Goal: Information Seeking & Learning: Find specific page/section

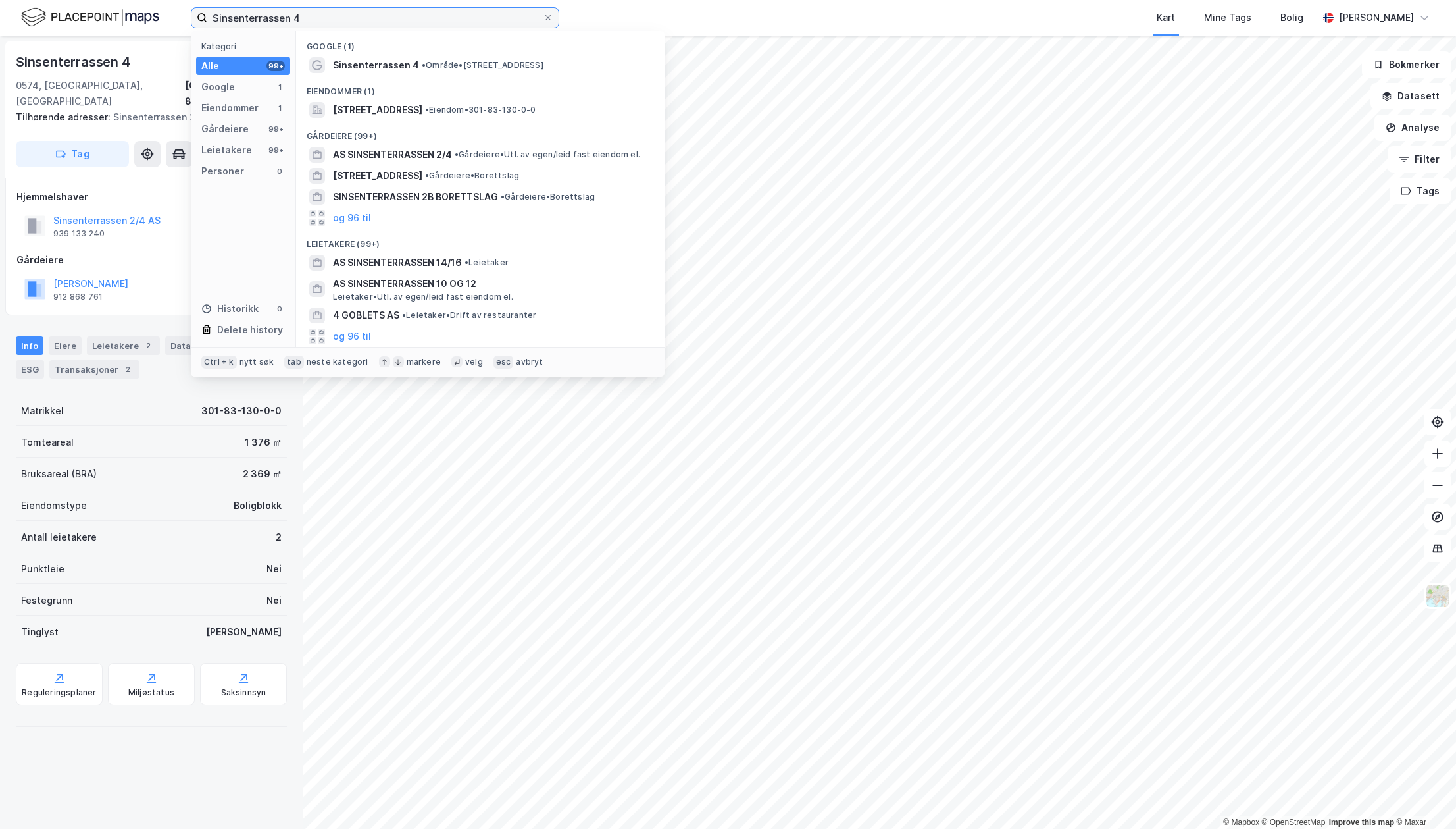
drag, startPoint x: 328, startPoint y: 16, endPoint x: 88, endPoint y: 1, distance: 240.5
click at [97, 12] on div "Sinsenterrassen 4 Kategori Alle 99+ Google 1 Eiendommer 1 Gårdeiere 99+ Leietak…" at bounding box center [728, 17] width 1456 height 35
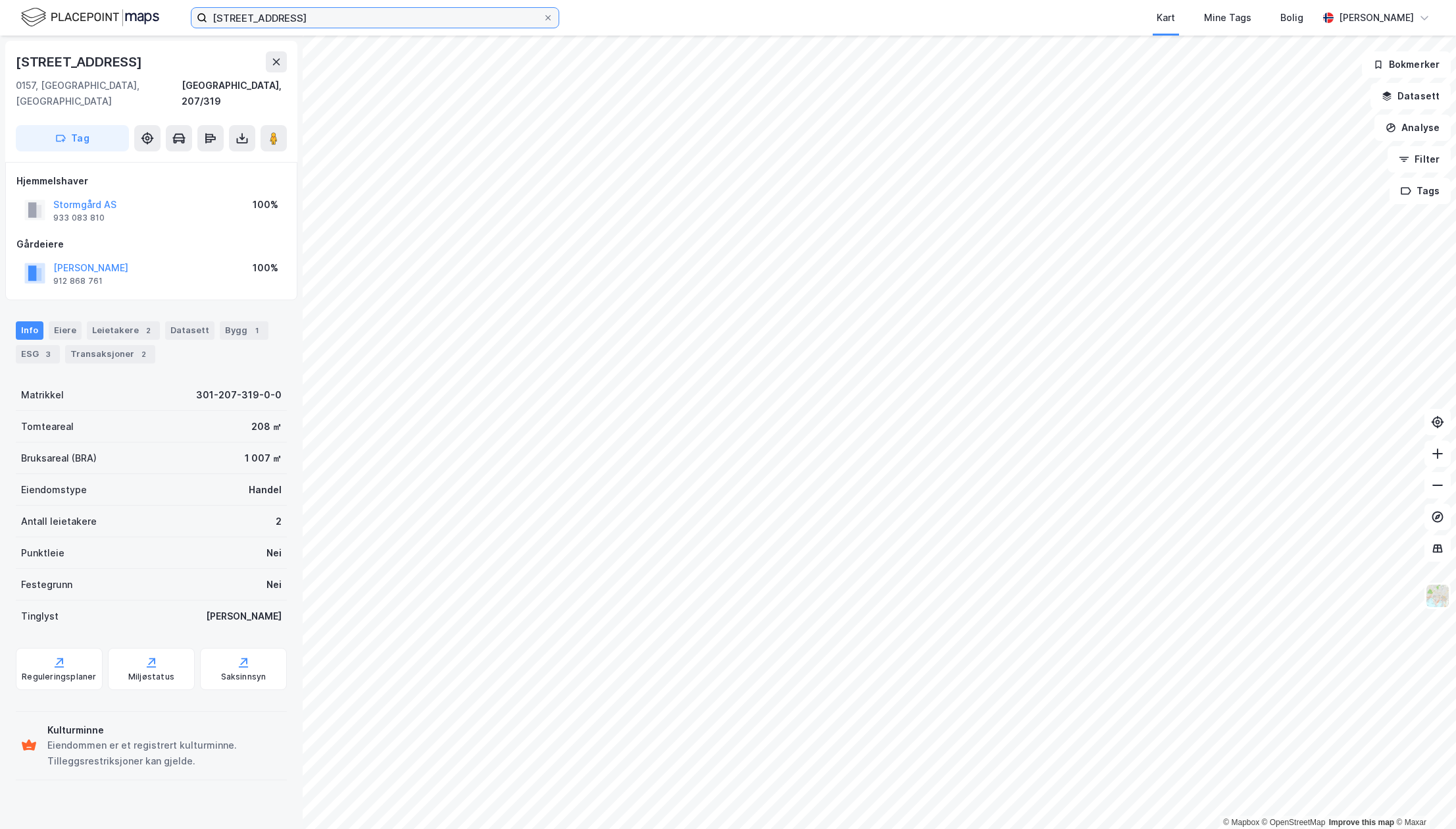
click at [331, 19] on input "øvre slottsgate 14" at bounding box center [374, 17] width 336 height 19
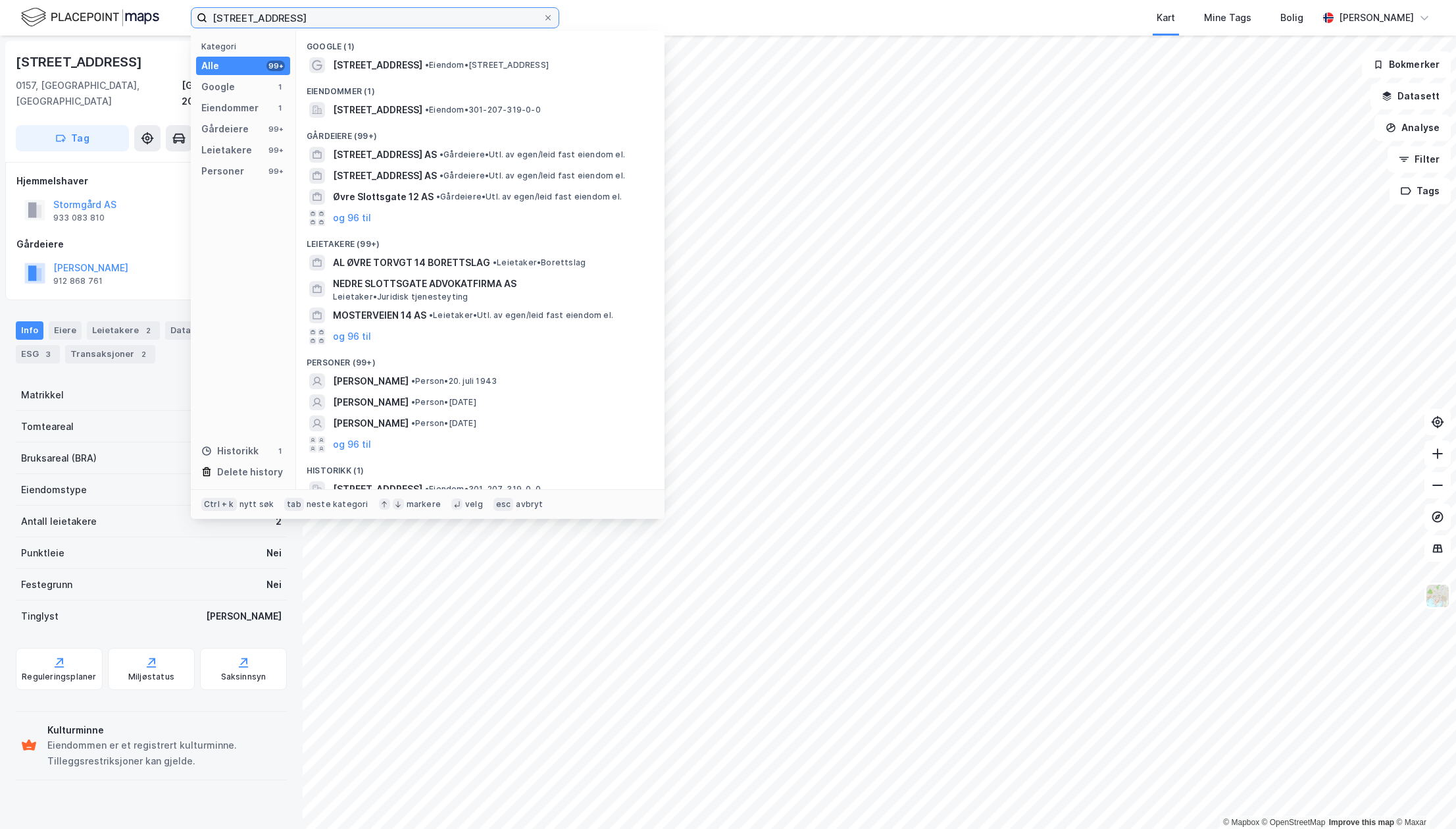
drag, startPoint x: 398, startPoint y: 19, endPoint x: 186, endPoint y: 14, distance: 212.1
click at [183, 14] on div "øvre slottsgate 14 Kategori Alle 99+ Google 1 Eiendommer 1 Gårdeiere 99+ Leieta…" at bounding box center [728, 17] width 1456 height 35
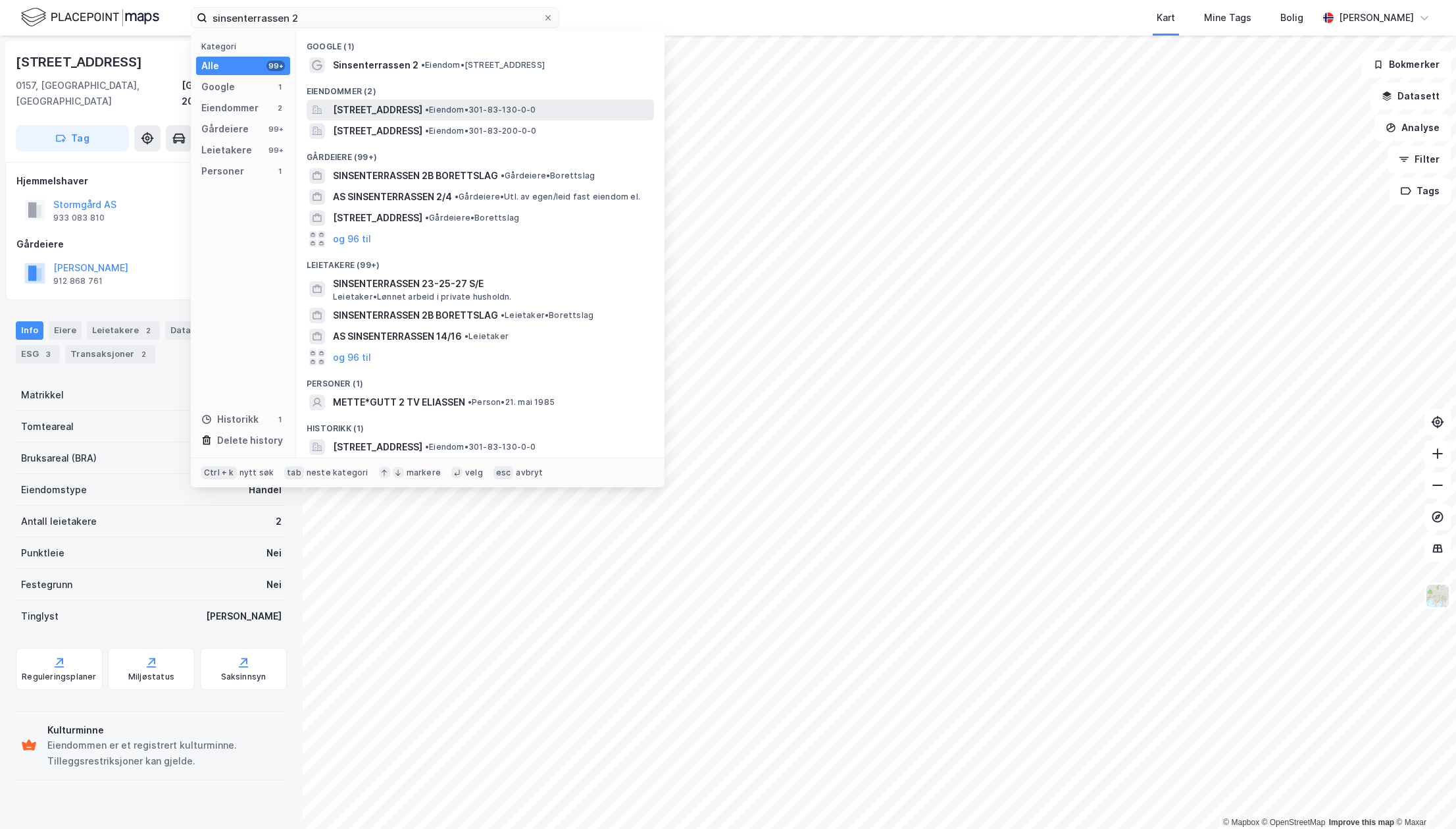
click at [378, 106] on span "[STREET_ADDRESS]" at bounding box center [377, 110] width 89 height 16
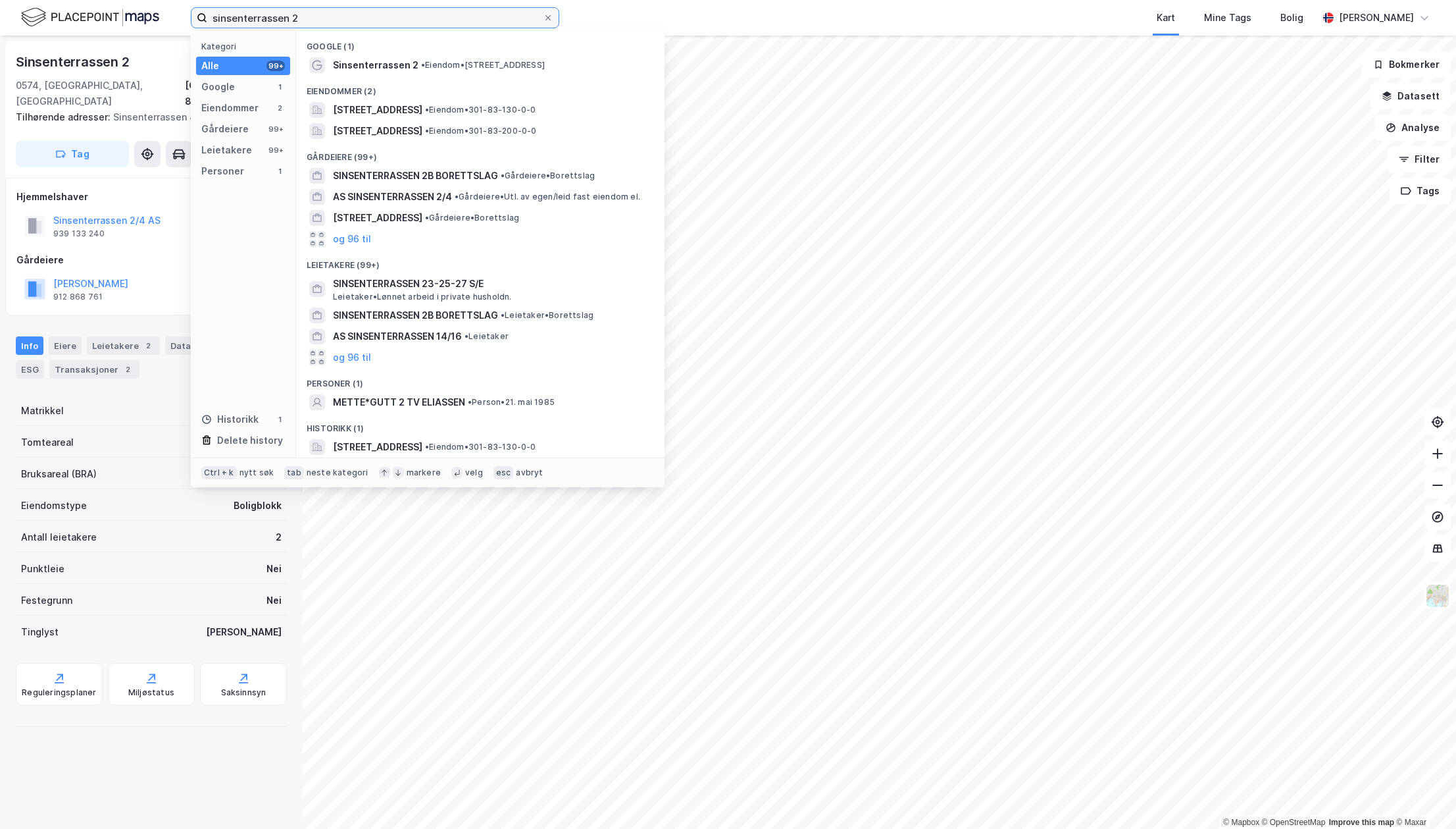
drag, startPoint x: 308, startPoint y: 23, endPoint x: 128, endPoint y: 12, distance: 180.3
click at [128, 12] on div "sinsenterrassen 2 Kategori Alle 99+ Google 1 Eiendommer 2 Gårdeiere 99+ Leietak…" at bounding box center [728, 17] width 1456 height 35
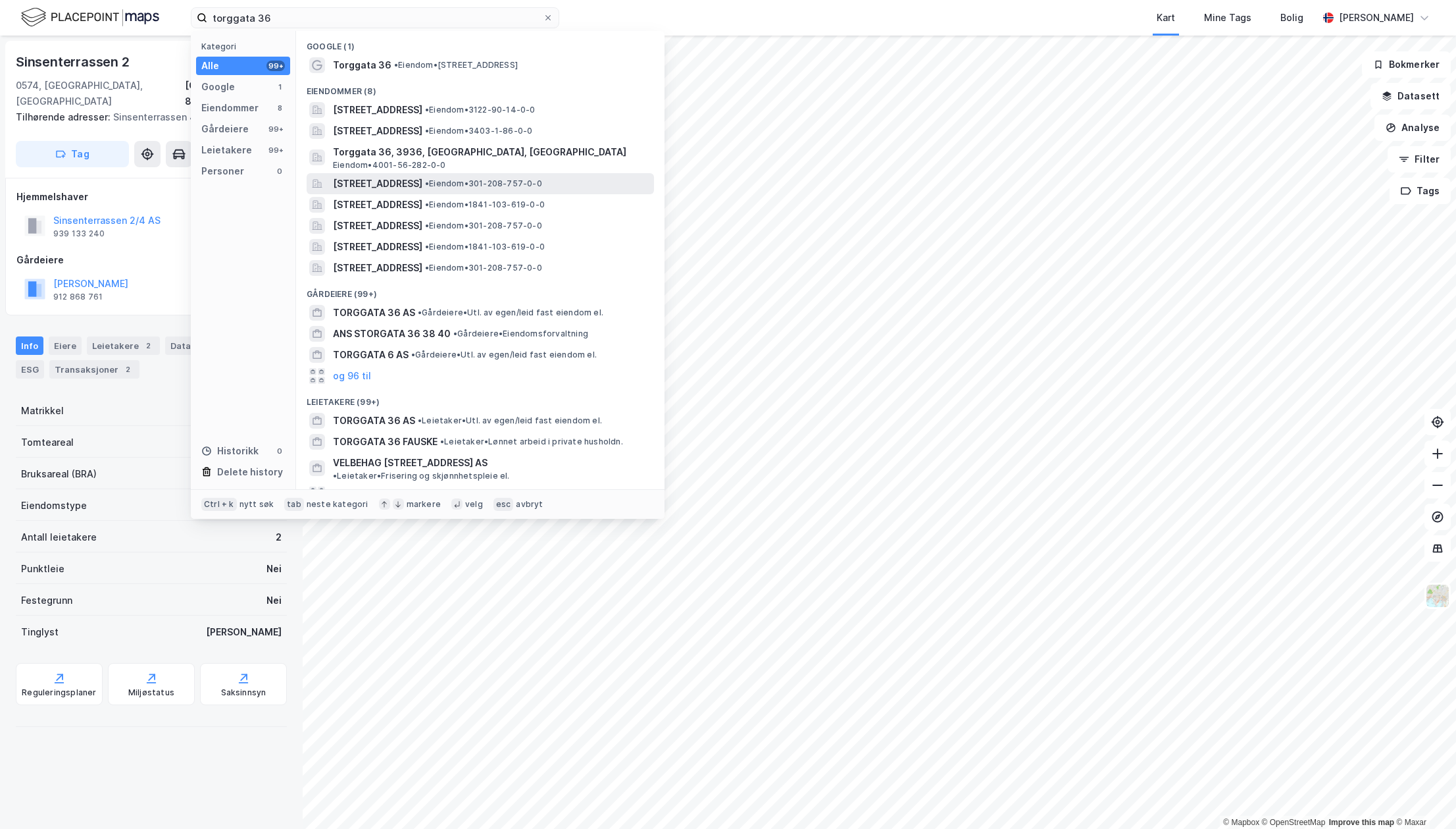
click at [429, 180] on span "•" at bounding box center [426, 183] width 4 height 10
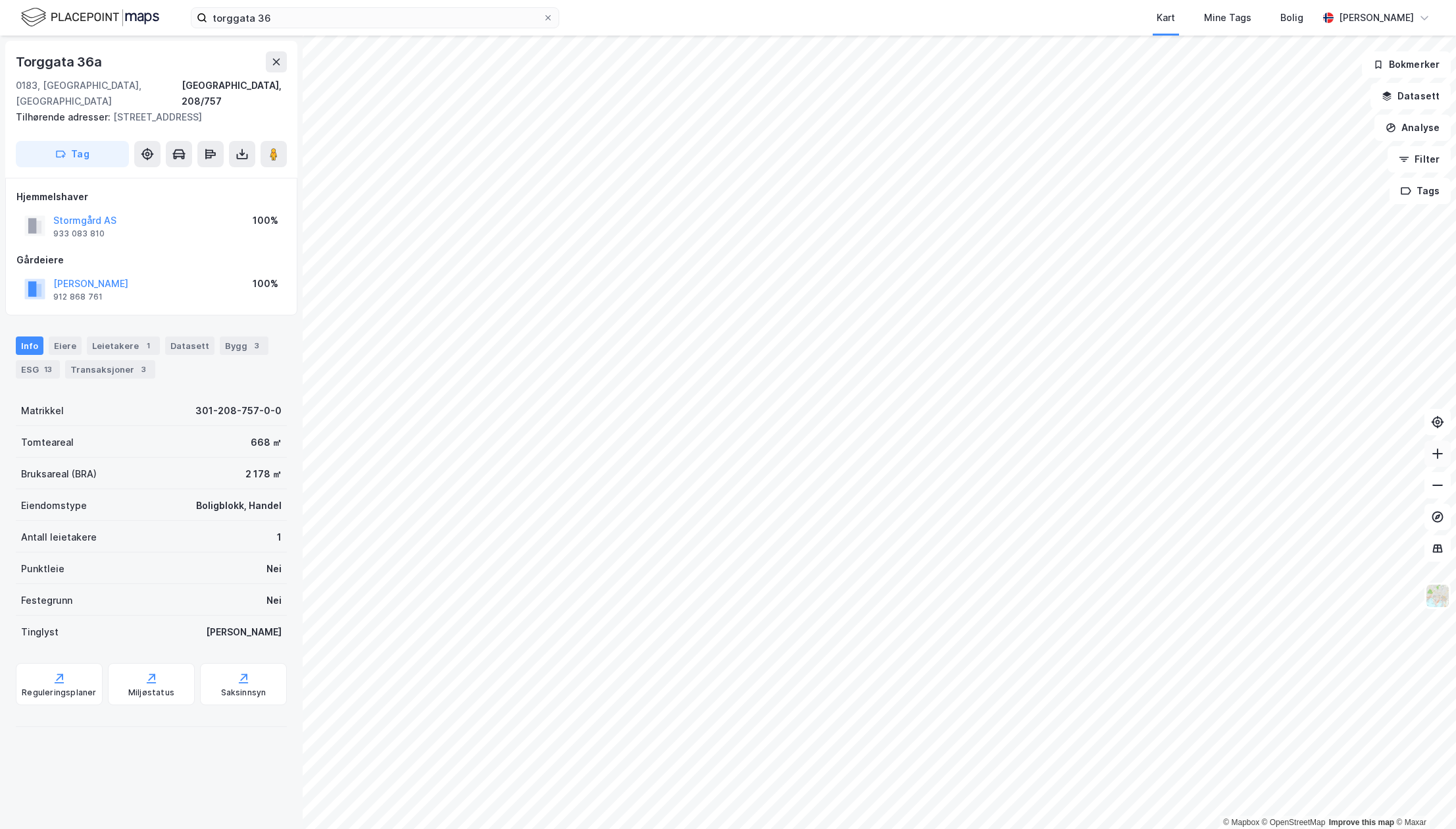
click at [1432, 455] on icon at bounding box center [1437, 454] width 13 height 13
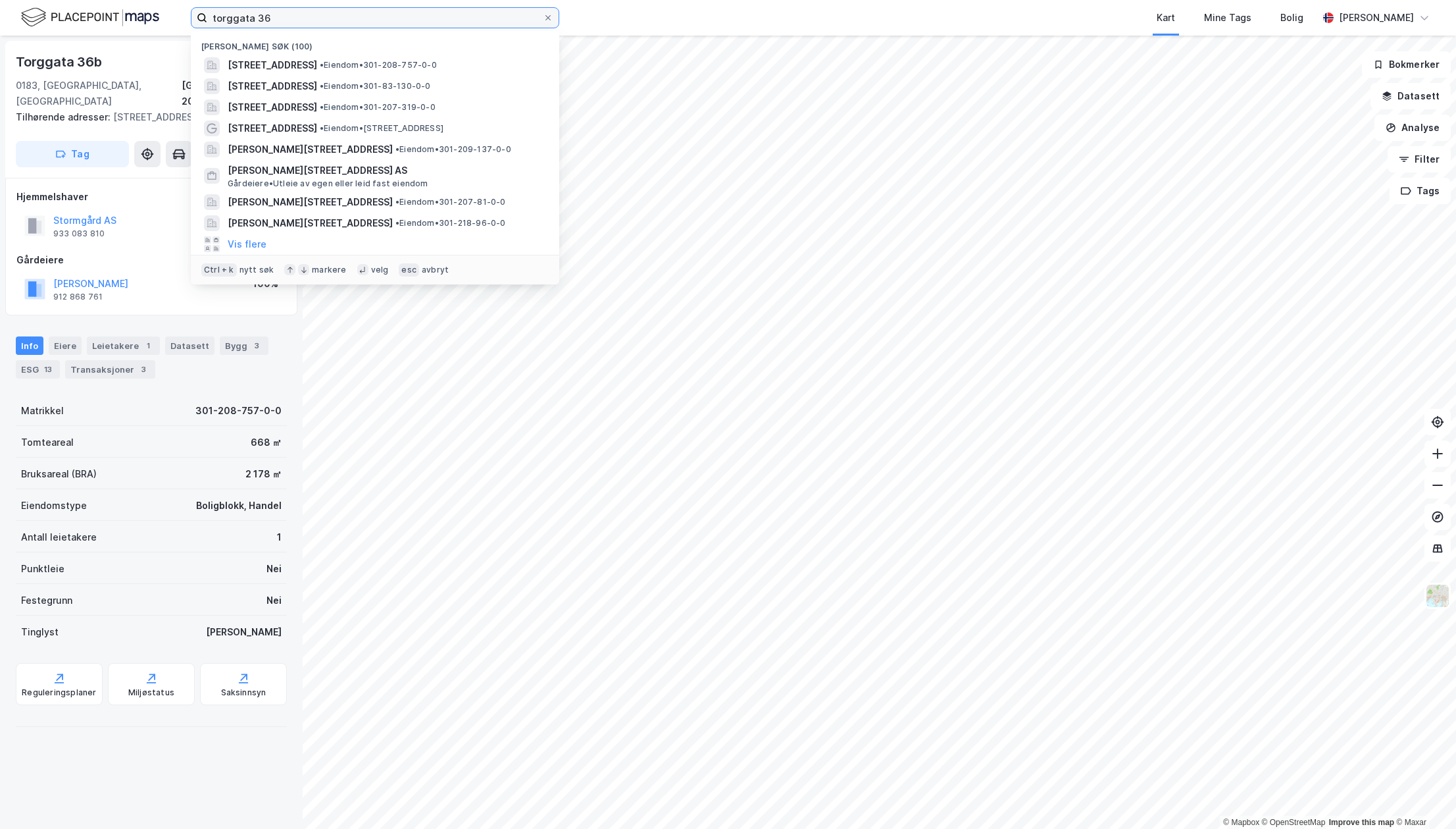
click at [323, 19] on input "torggata 36" at bounding box center [374, 17] width 336 height 19
paste input "Urtegata 31"
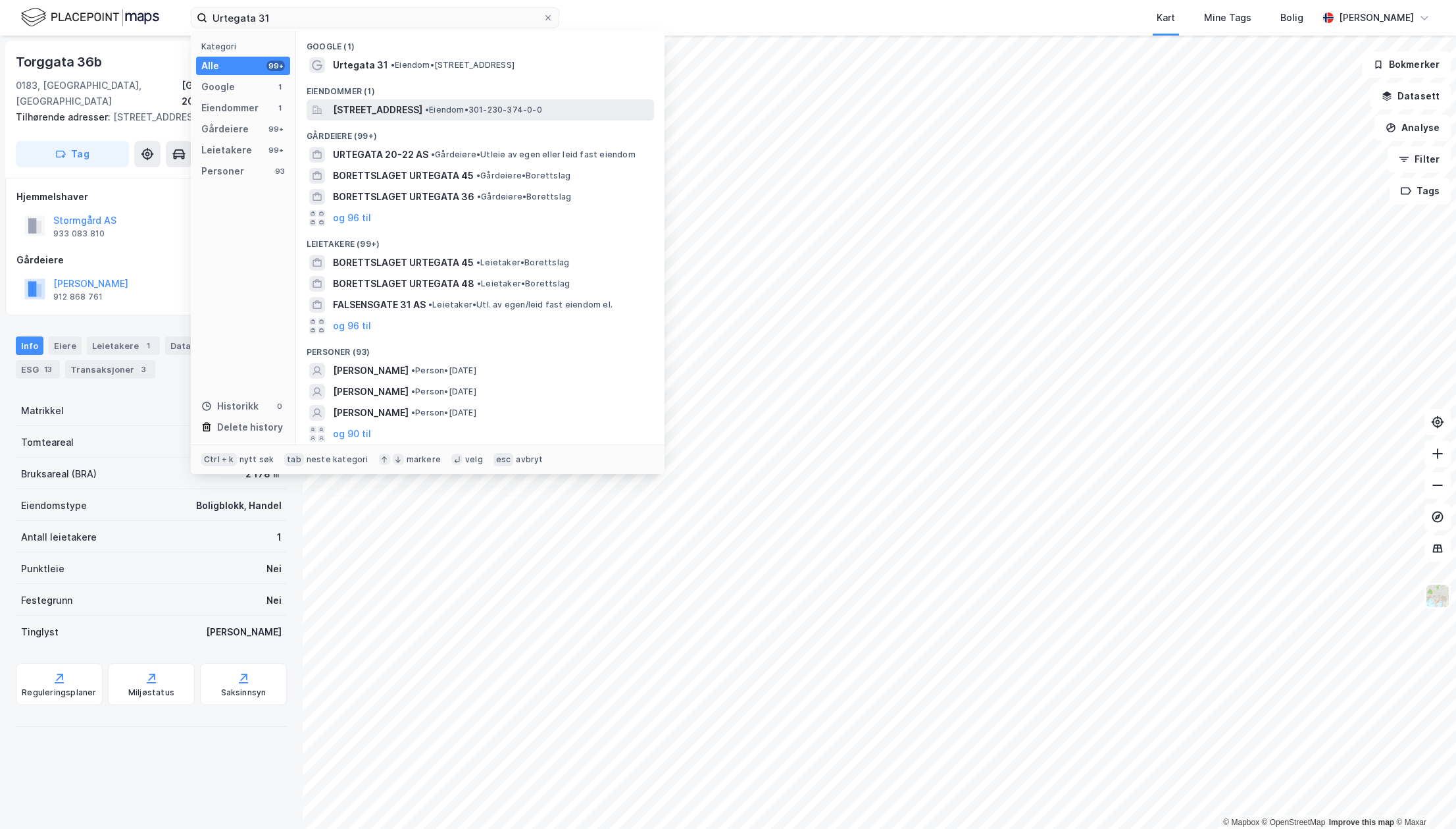
click at [364, 105] on span "[STREET_ADDRESS]" at bounding box center [377, 110] width 89 height 16
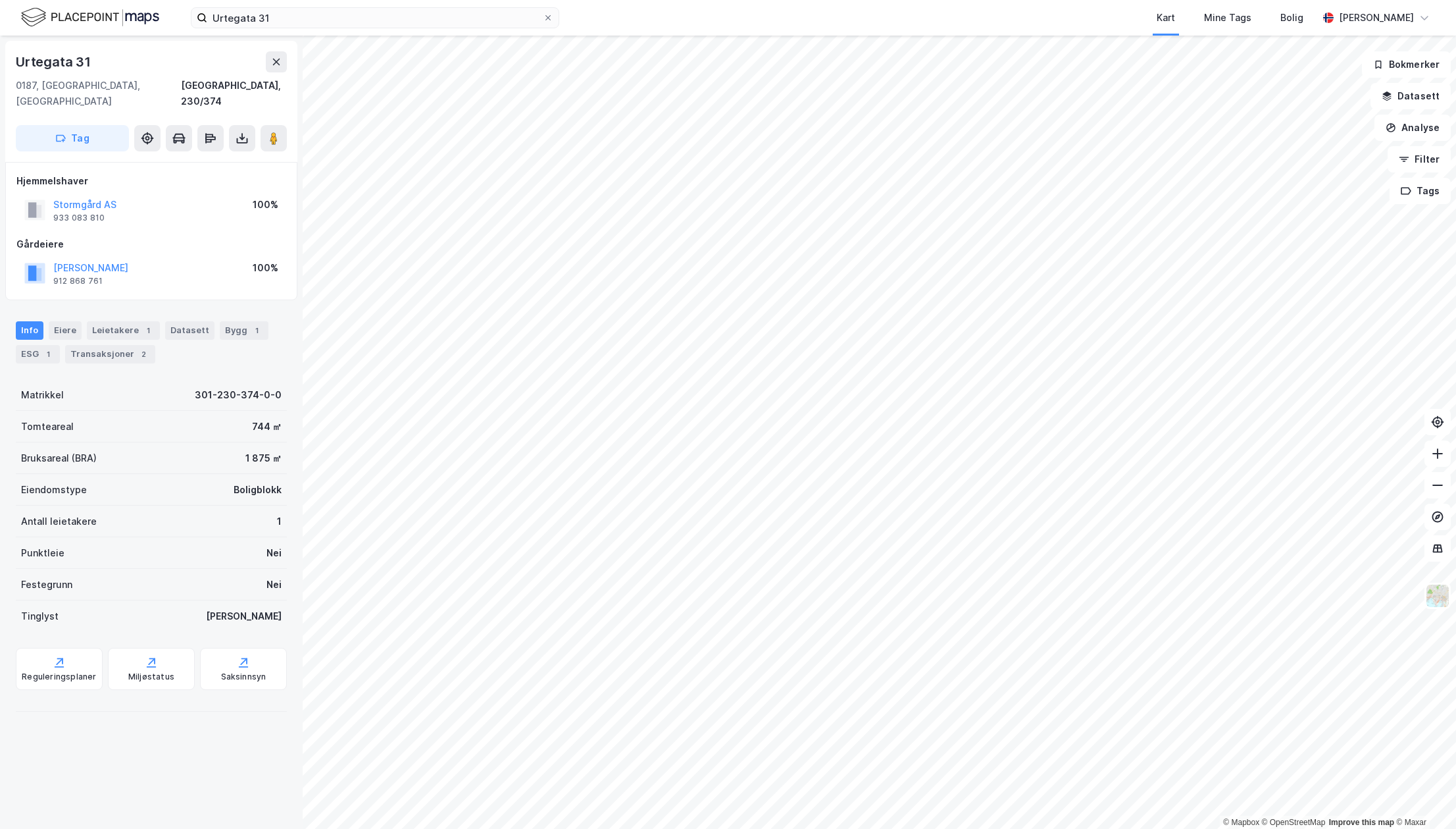
drag, startPoint x: 164, startPoint y: 739, endPoint x: 182, endPoint y: 734, distance: 18.7
click at [164, 738] on div "Urtegata 31 0187, Oslo, Oslo Oslo, 230/374 Tag Hjemmelshaver Stormgård AS 933 0…" at bounding box center [151, 431] width 303 height 793
click at [1445, 487] on button at bounding box center [1437, 485] width 27 height 27
click at [1434, 479] on icon at bounding box center [1437, 485] width 13 height 13
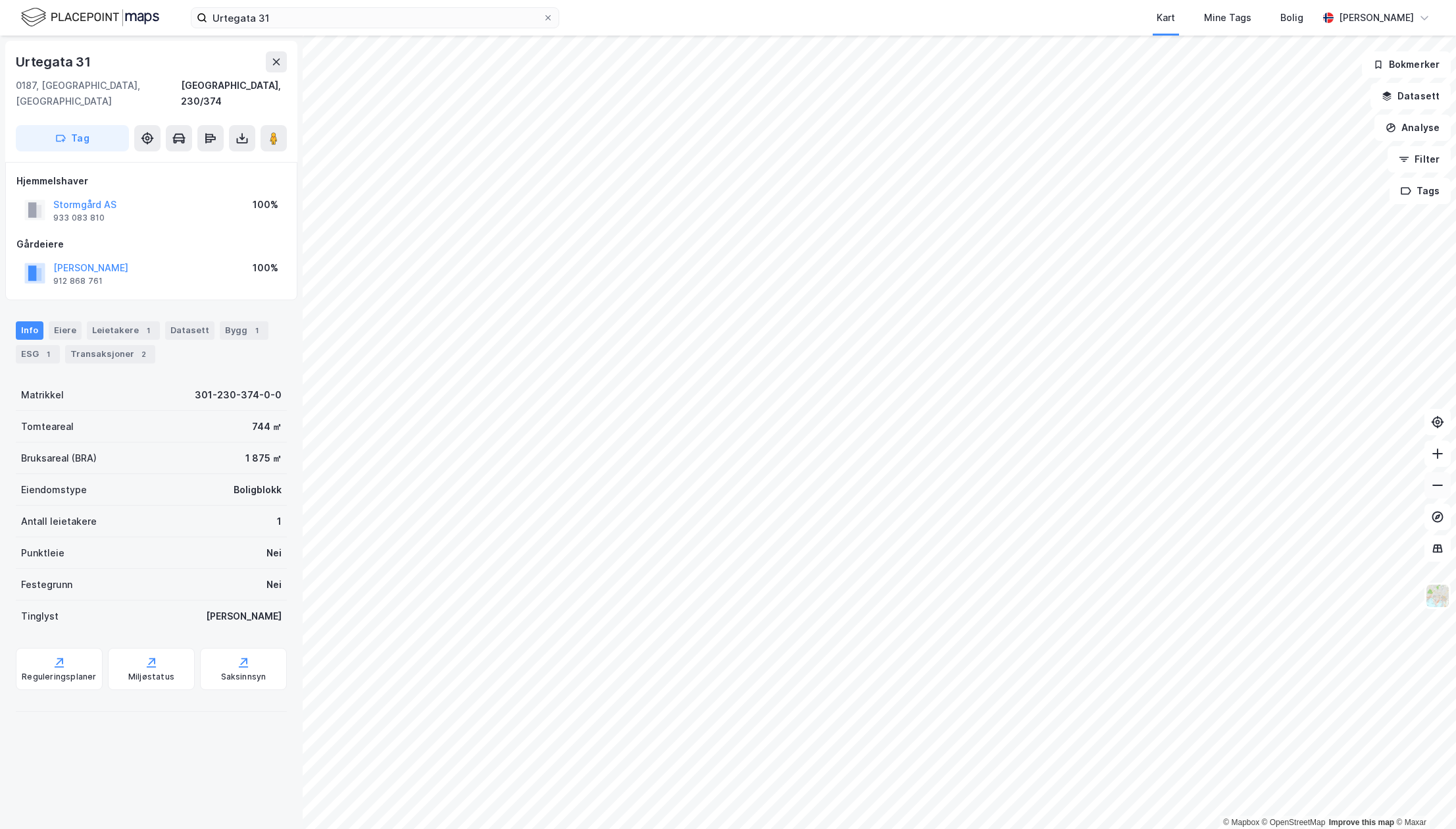
click at [1439, 484] on icon at bounding box center [1437, 485] width 13 height 13
click at [1428, 454] on button at bounding box center [1437, 453] width 27 height 27
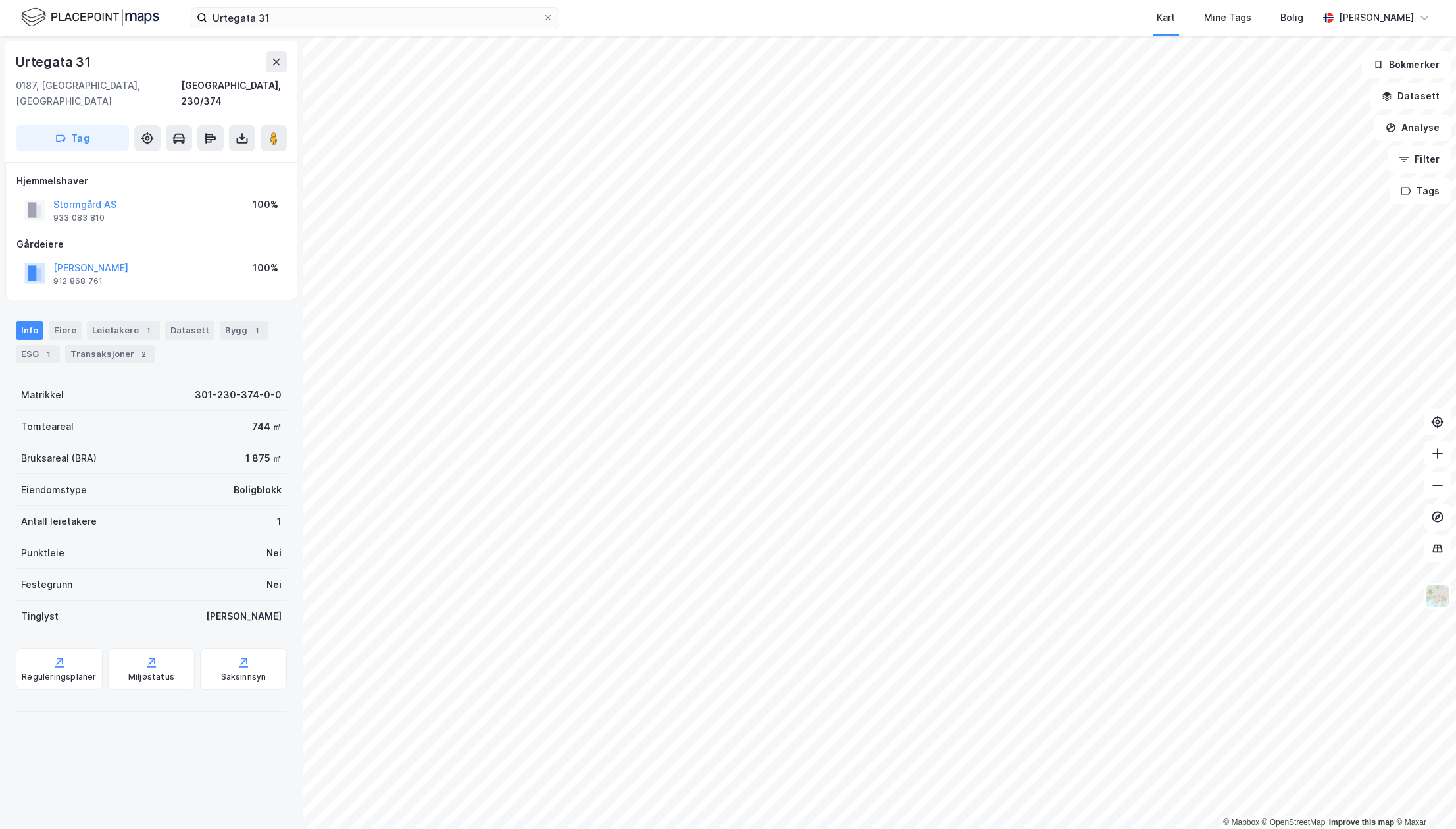
click at [1455, 497] on html "Urtegata 31 Kart Mine Tags Bolig Stephanie Graverholt © Mapbox © OpenStreetMap …" at bounding box center [728, 414] width 1456 height 829
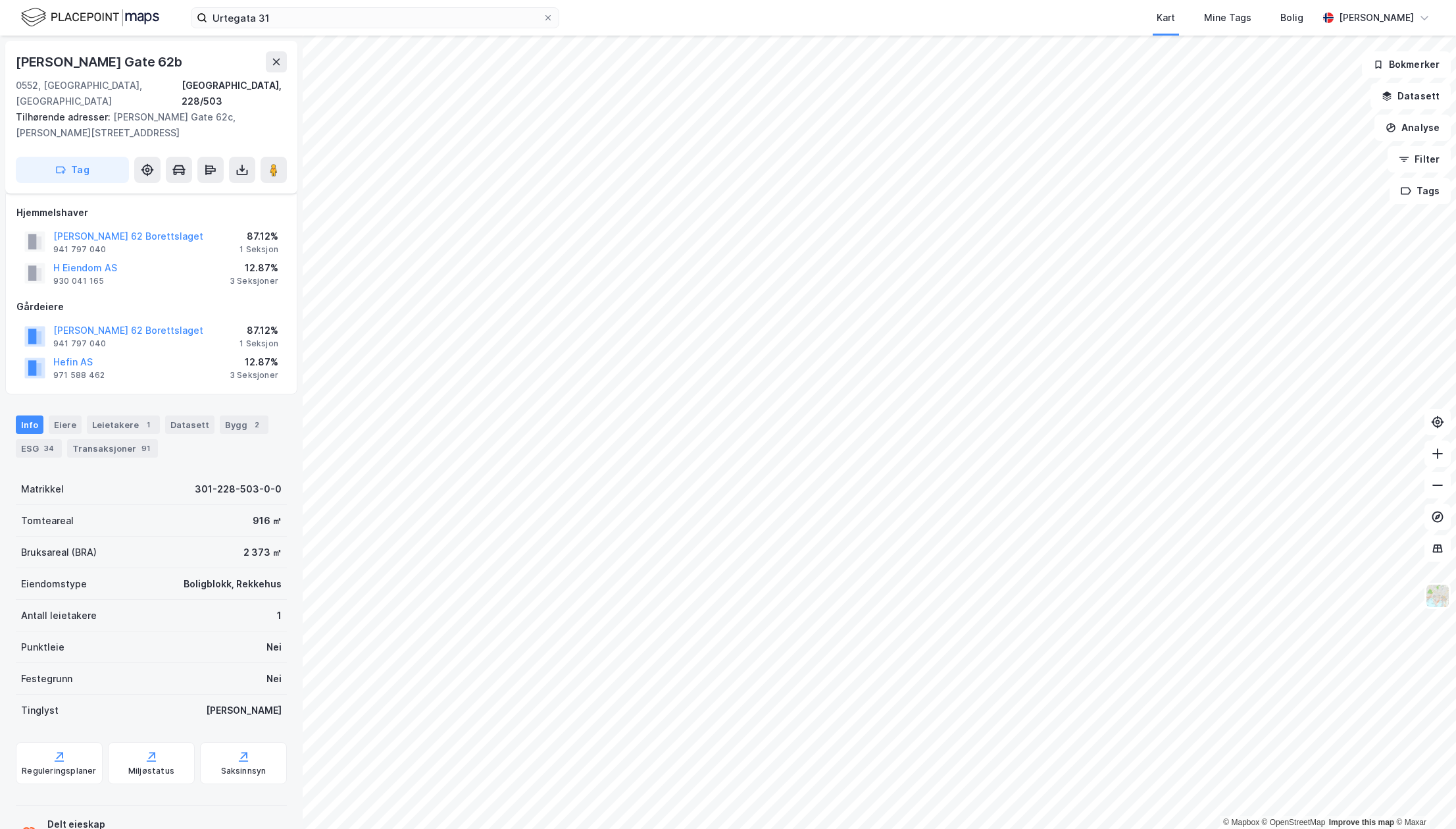
scroll to position [89, 0]
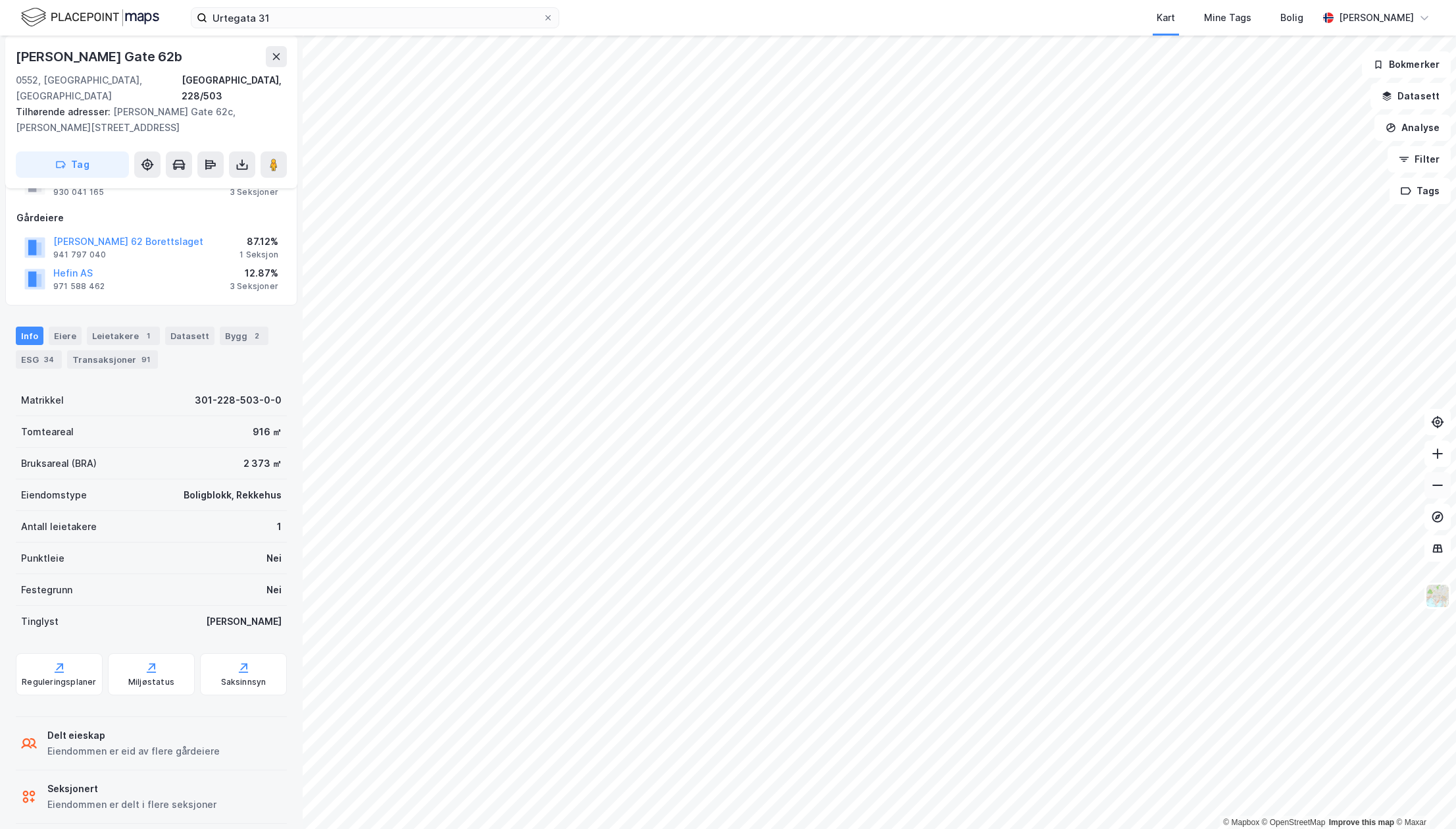
click at [1439, 487] on icon at bounding box center [1437, 485] width 13 height 13
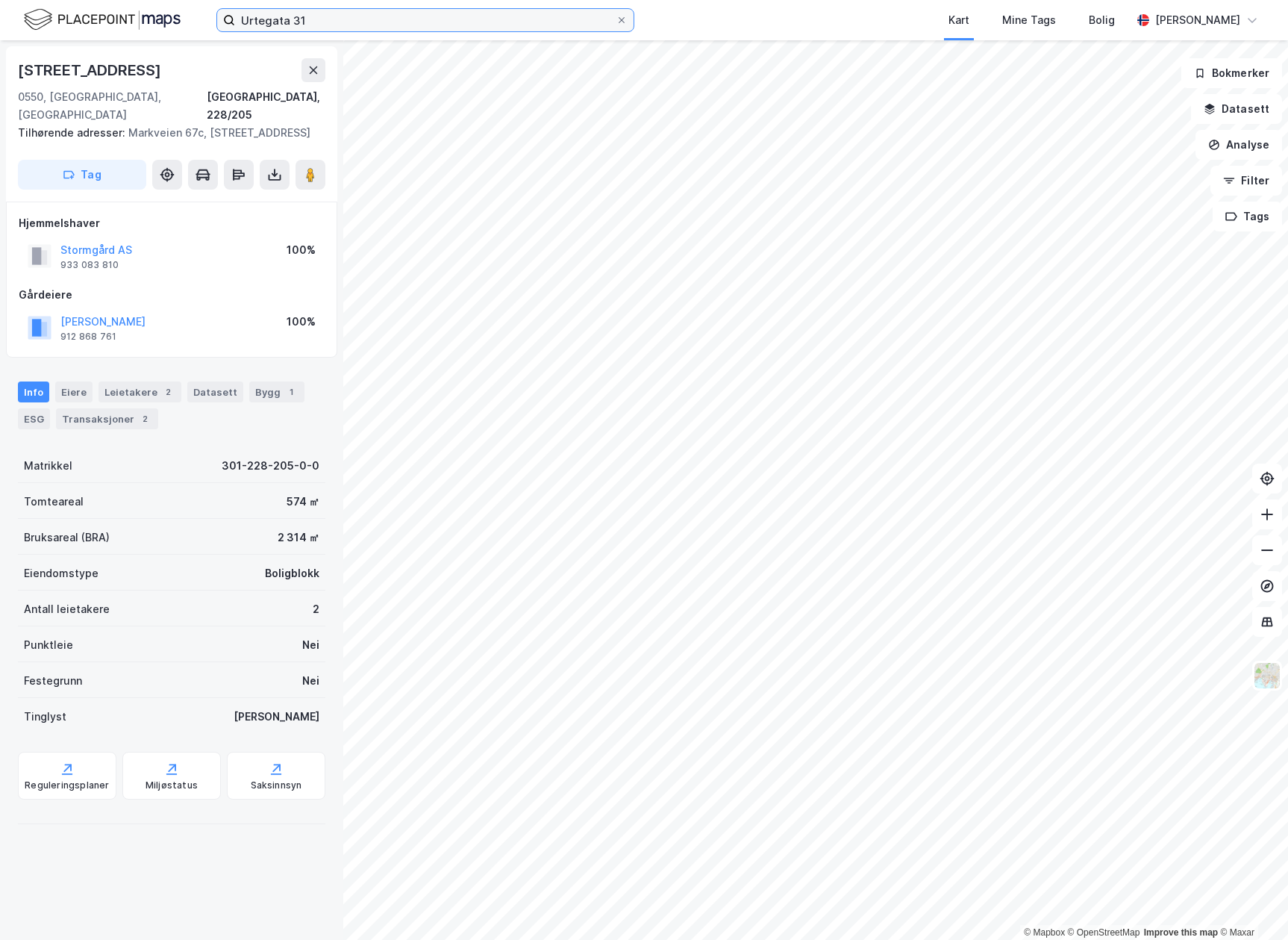
click at [298, 12] on input "Urtegata 31" at bounding box center [425, 20] width 381 height 22
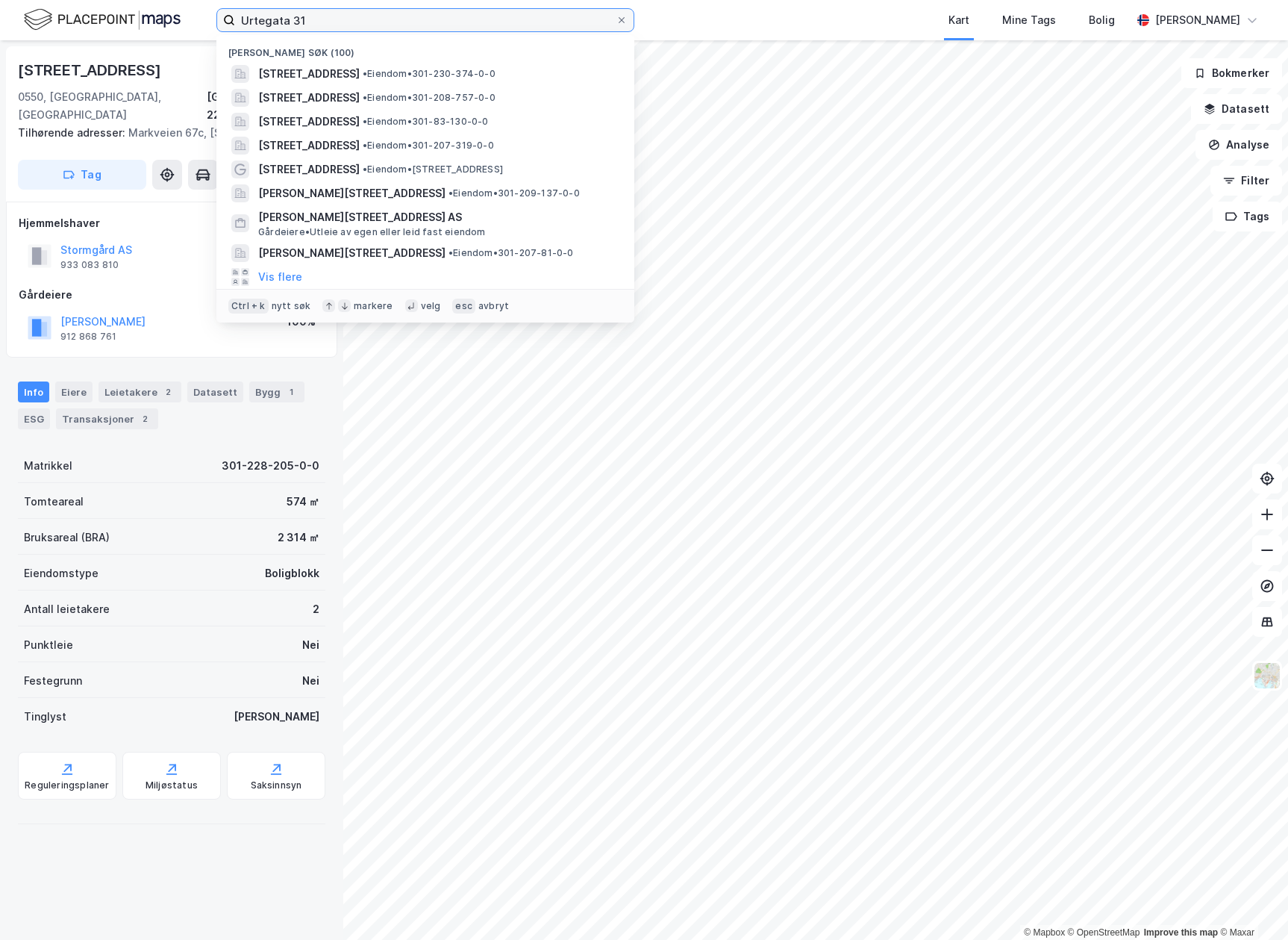
click at [298, 12] on input "Urtegata 31" at bounding box center [425, 20] width 381 height 22
click at [299, 16] on input "Urtegata 31" at bounding box center [425, 20] width 381 height 22
click at [299, 17] on input "Urtegata 31" at bounding box center [425, 20] width 381 height 22
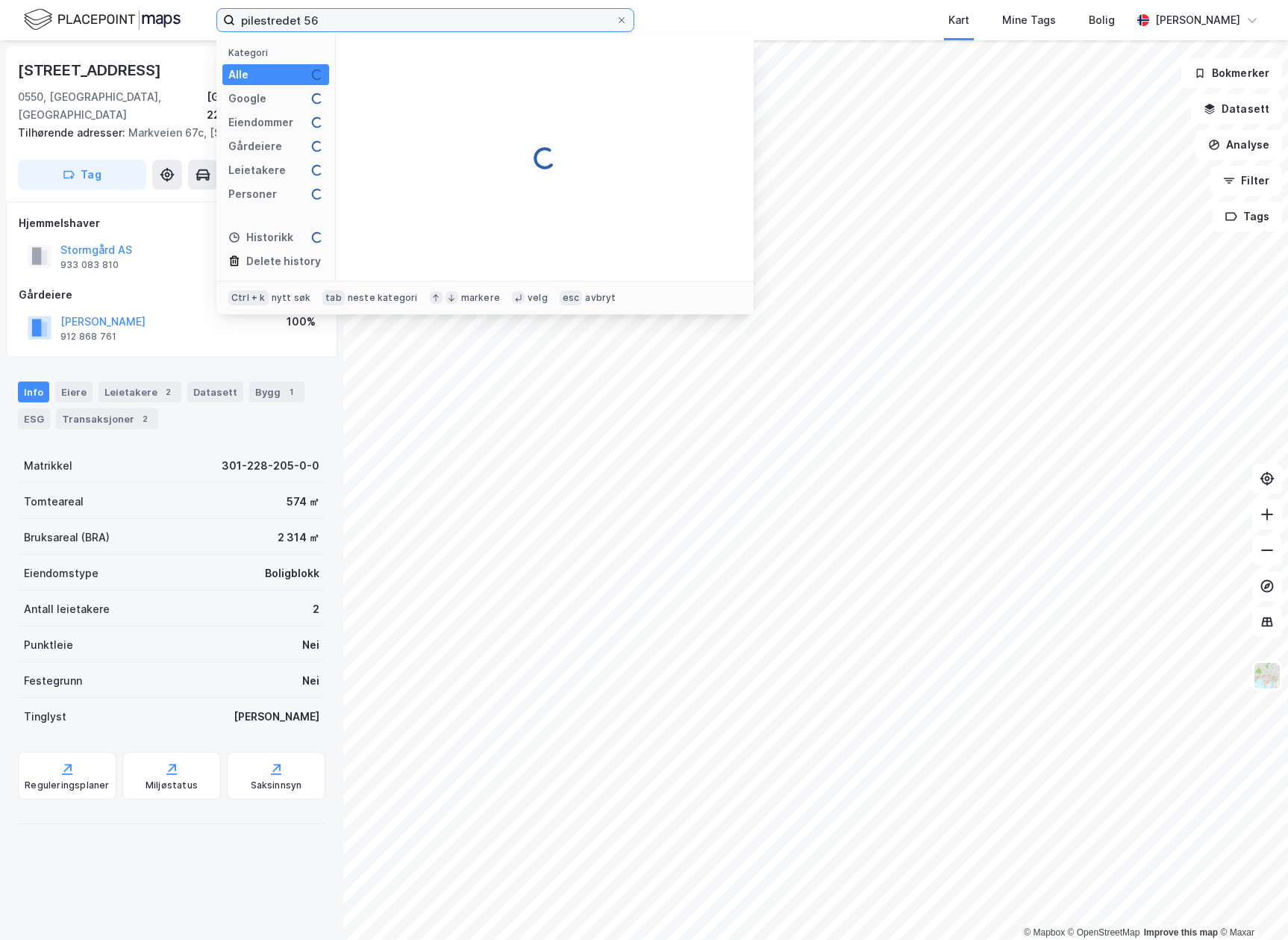
type input "pilestredet 56"
click at [119, 863] on div "Markveien 67b 0550, Oslo, Oslo Oslo, 228/205 Tilhørende adresser: Markveien 67c…" at bounding box center [171, 489] width 343 height 899
click at [527, 29] on input "pilestredet 56" at bounding box center [425, 20] width 381 height 22
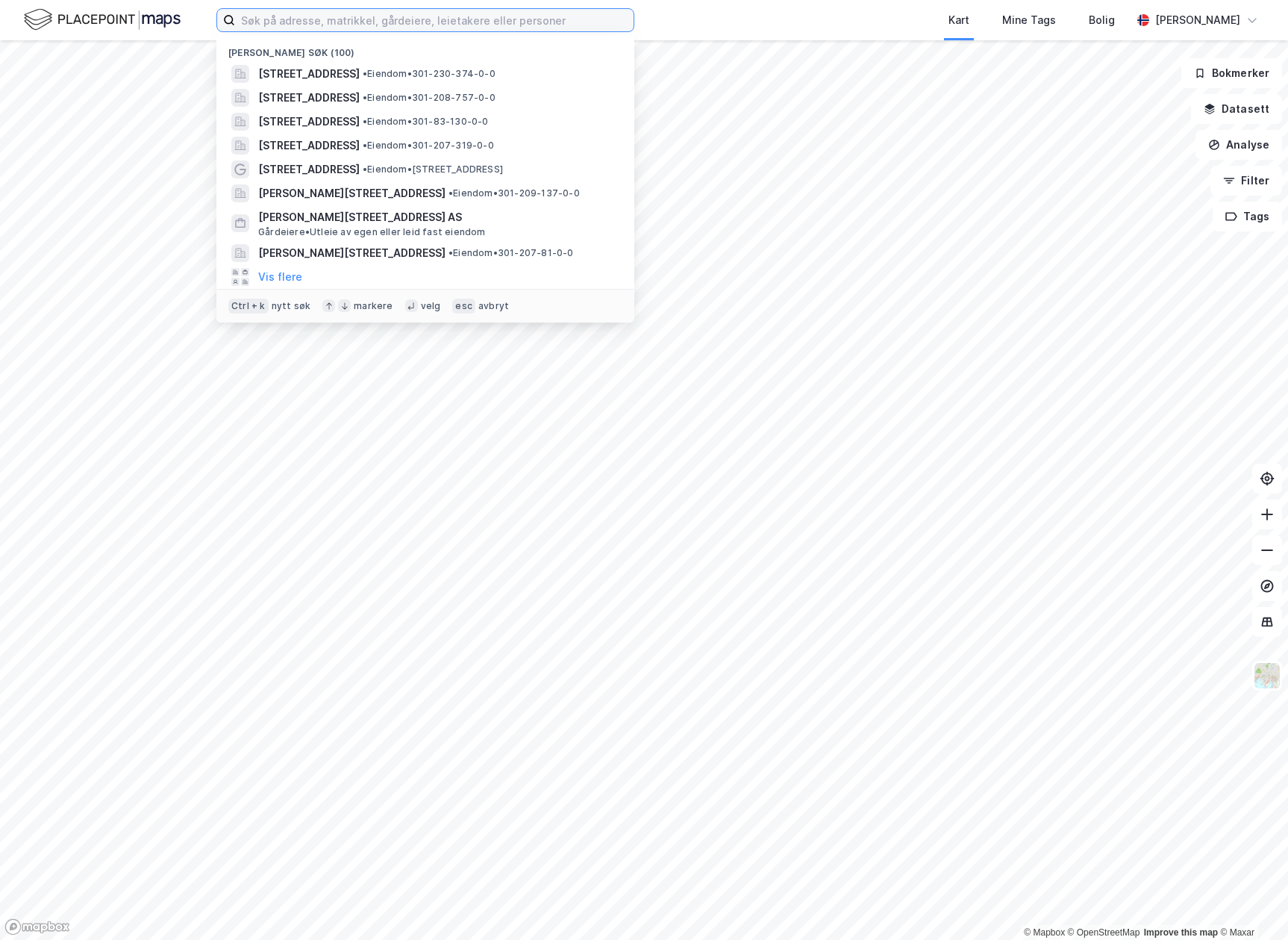
click at [338, 15] on input at bounding box center [434, 20] width 399 height 22
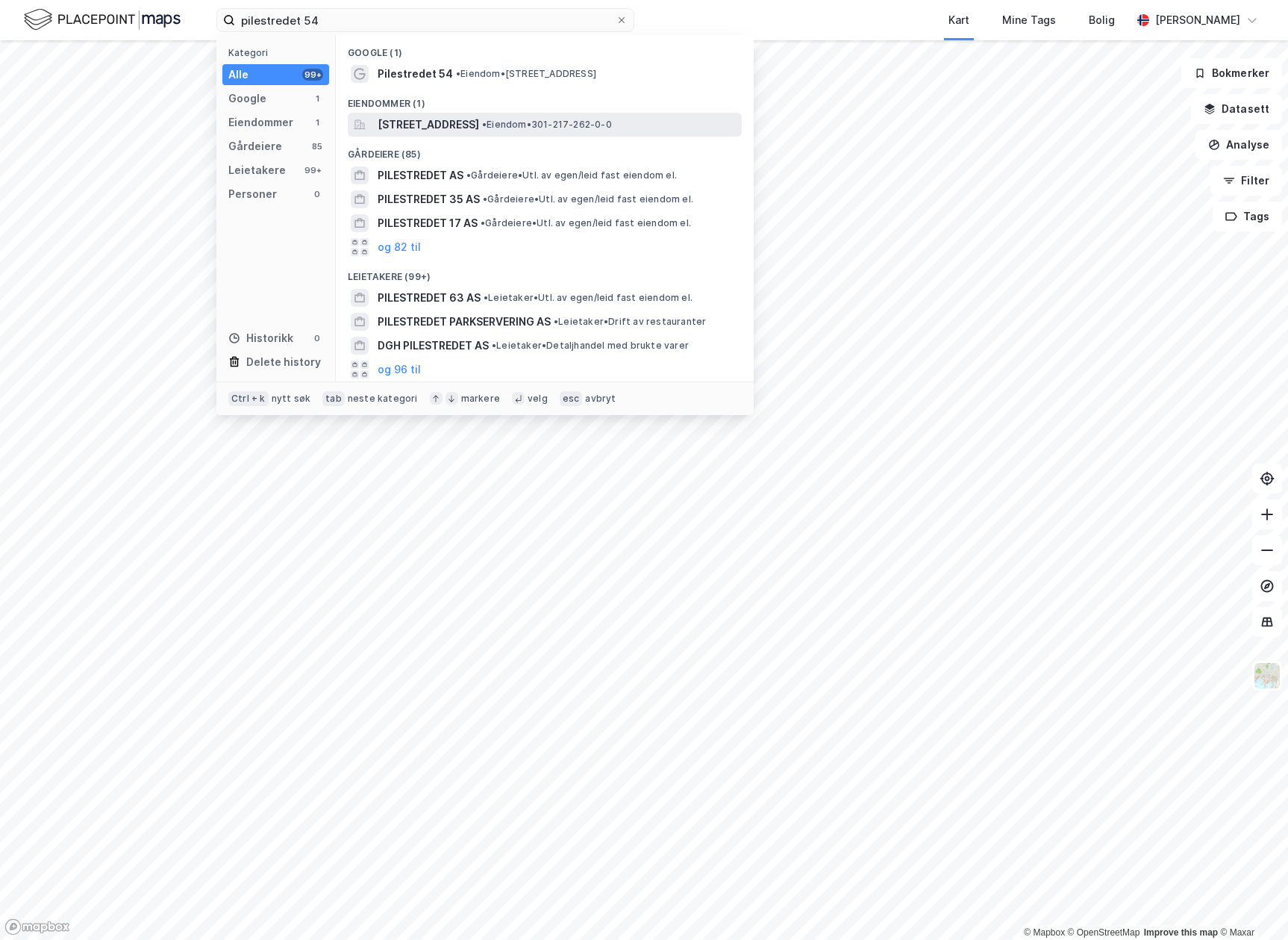
click at [403, 128] on span "[STREET_ADDRESS]" at bounding box center [428, 125] width 101 height 18
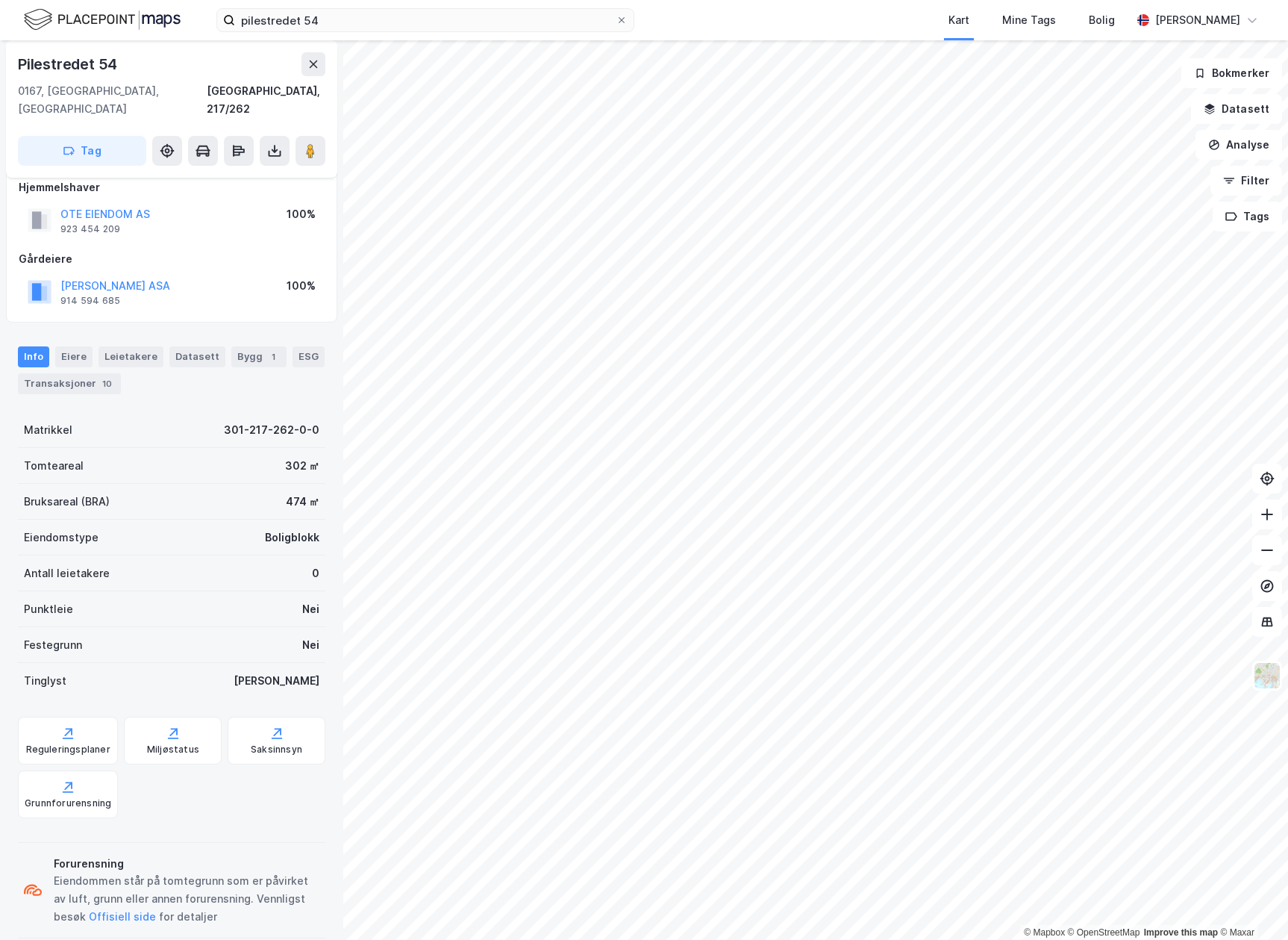
scroll to position [22, 0]
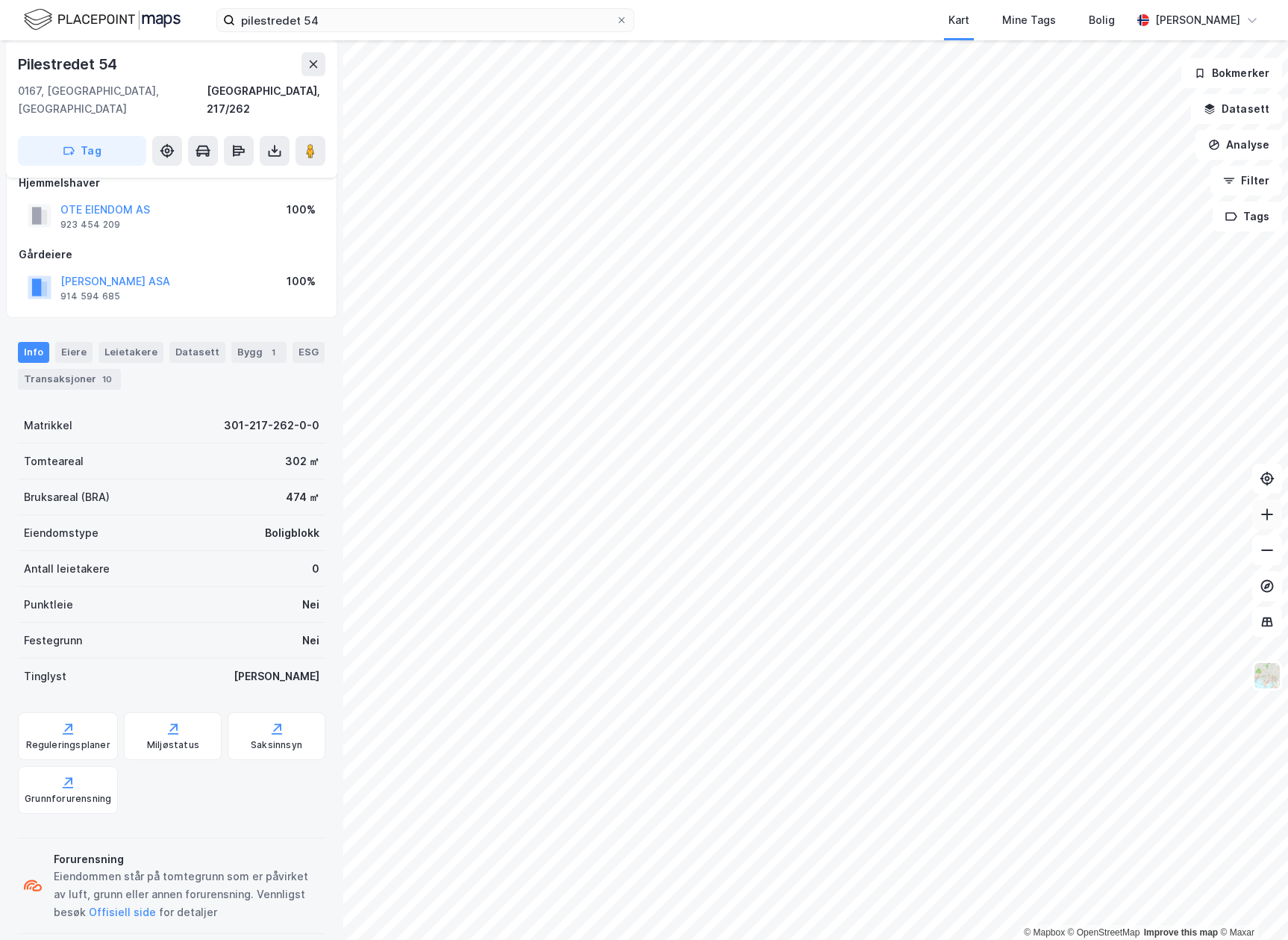
click at [1264, 511] on icon at bounding box center [1267, 514] width 15 height 15
click at [325, 20] on input "pilestredet 54" at bounding box center [425, 20] width 381 height 22
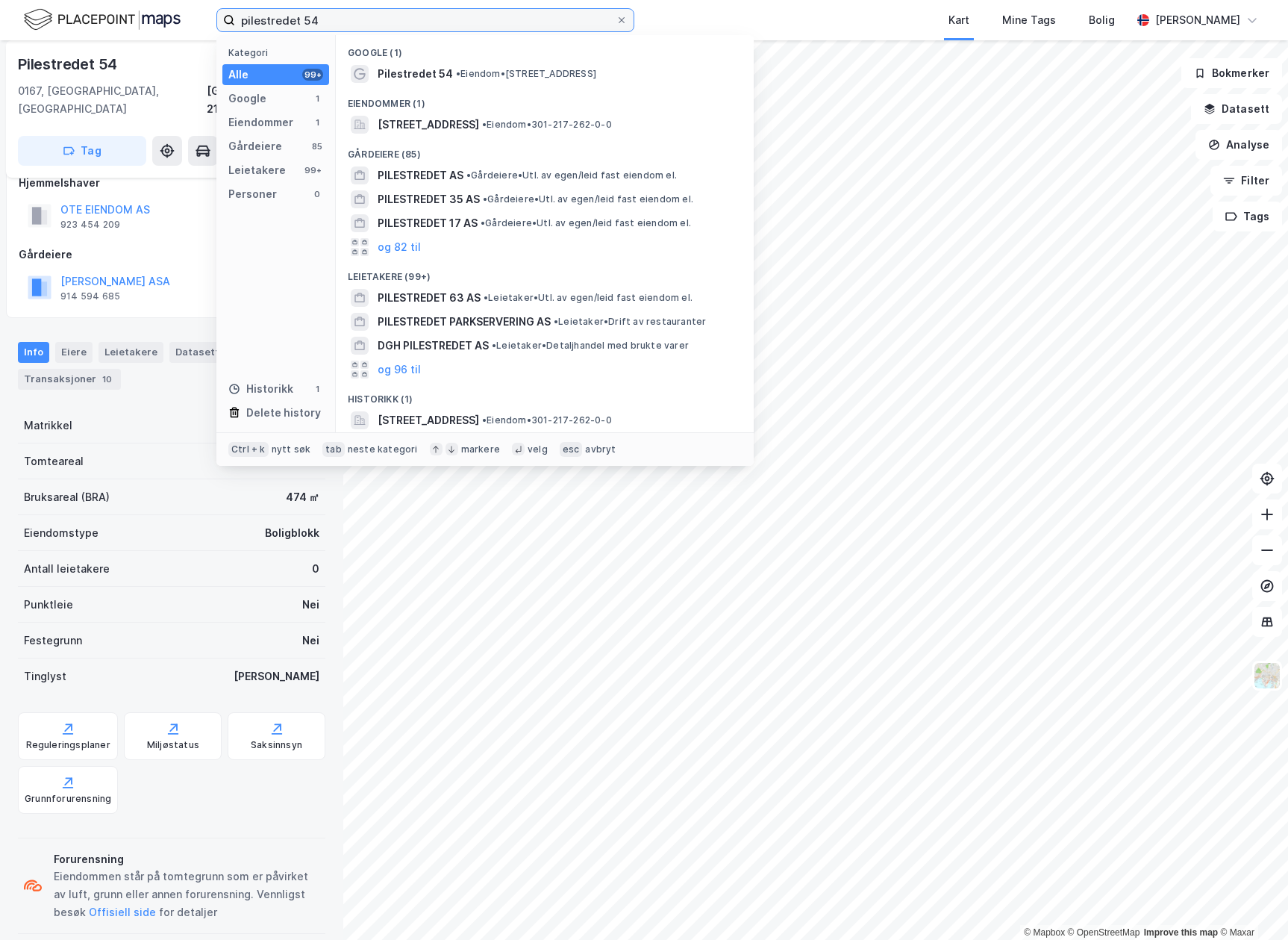
drag, startPoint x: 329, startPoint y: 19, endPoint x: 171, endPoint y: 18, distance: 158.0
click at [171, 18] on div "pilestredet 54 Kategori Alle 99+ Google 1 Eiendommer 1 Gårdeiere 85 Leietakere …" at bounding box center [644, 20] width 1288 height 40
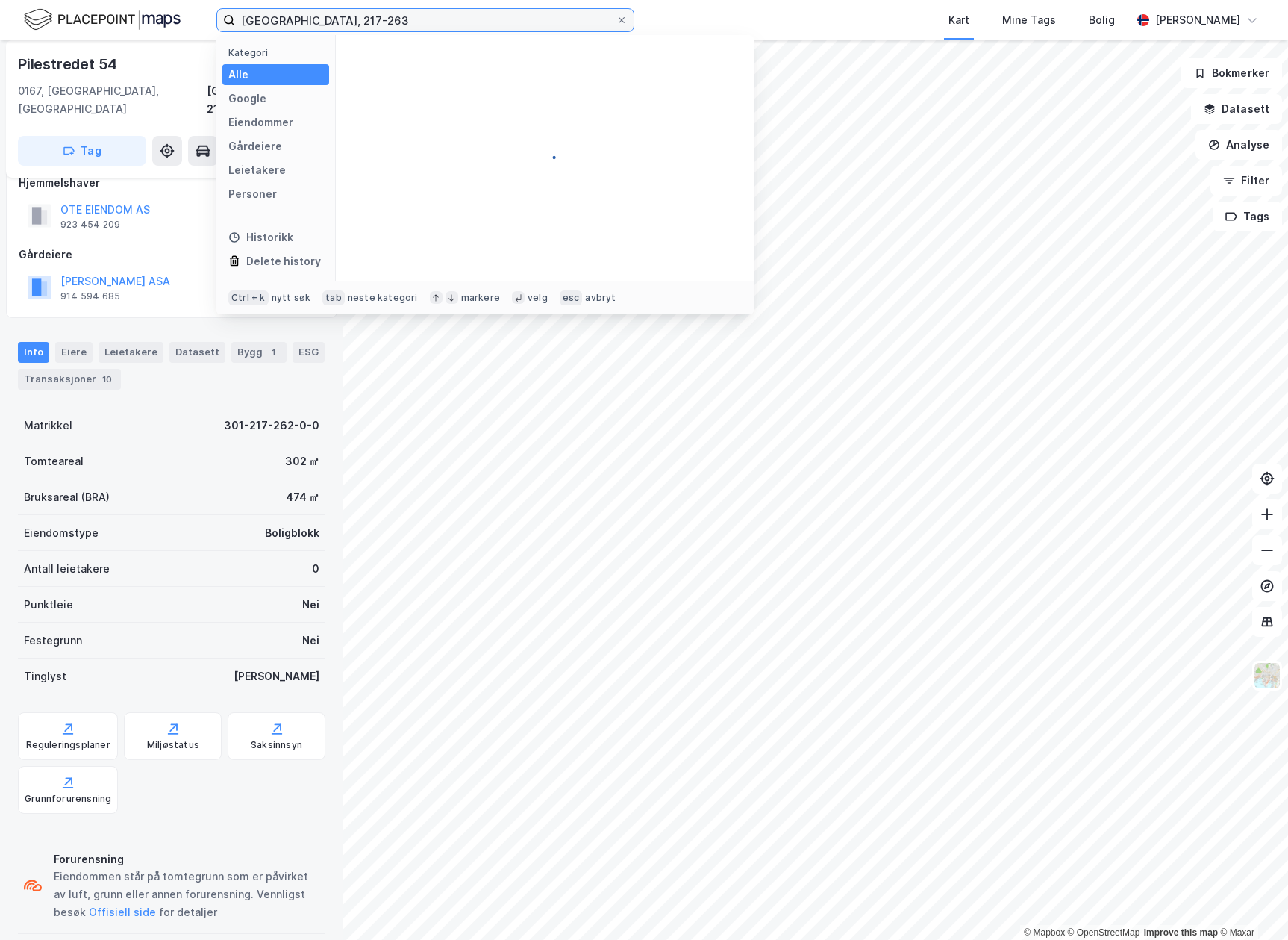
click at [352, 19] on input "oslo, 217-263" at bounding box center [425, 20] width 381 height 22
click at [359, 30] on input "oslo, 217-263" at bounding box center [425, 20] width 381 height 22
drag, startPoint x: 374, startPoint y: 21, endPoint x: 120, endPoint y: 25, distance: 254.0
click at [121, 25] on div "oslo, 217-263 Kategori Alle Google Eiendommer Gårdeiere Leietakere Personer His…" at bounding box center [644, 20] width 1288 height 40
type input "pilestredet 56"
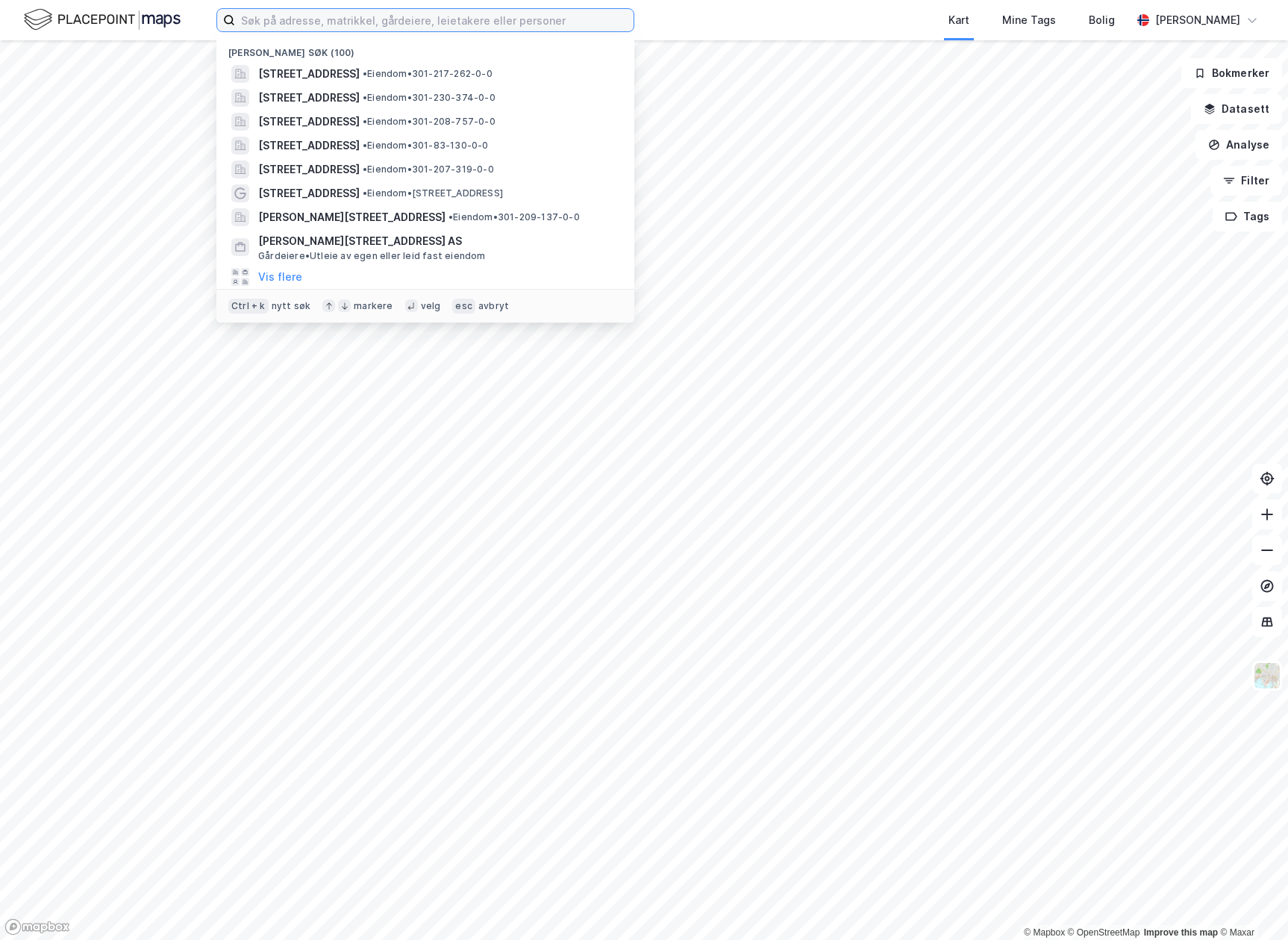
click at [379, 20] on input at bounding box center [434, 20] width 399 height 22
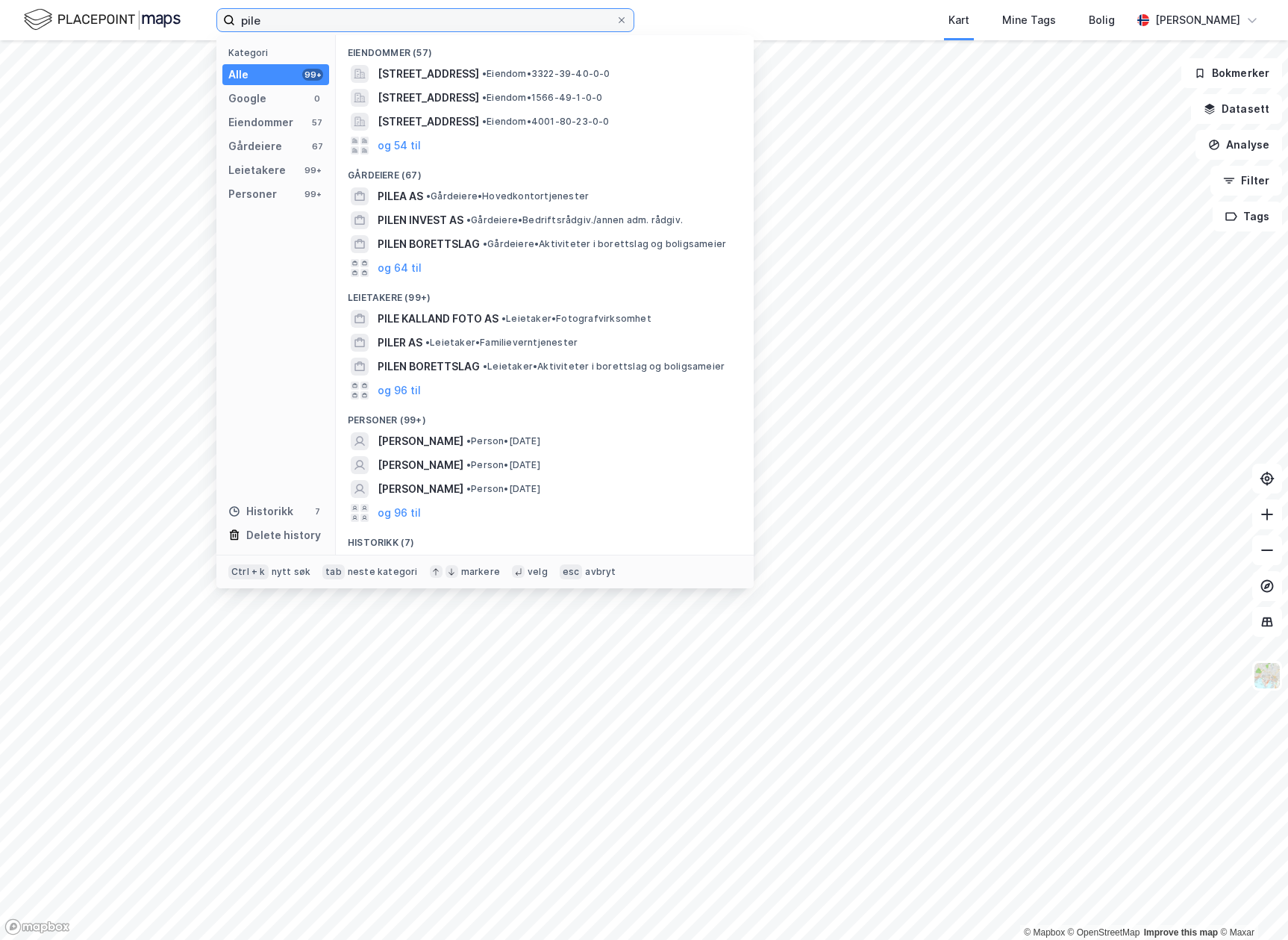
type input "piles"
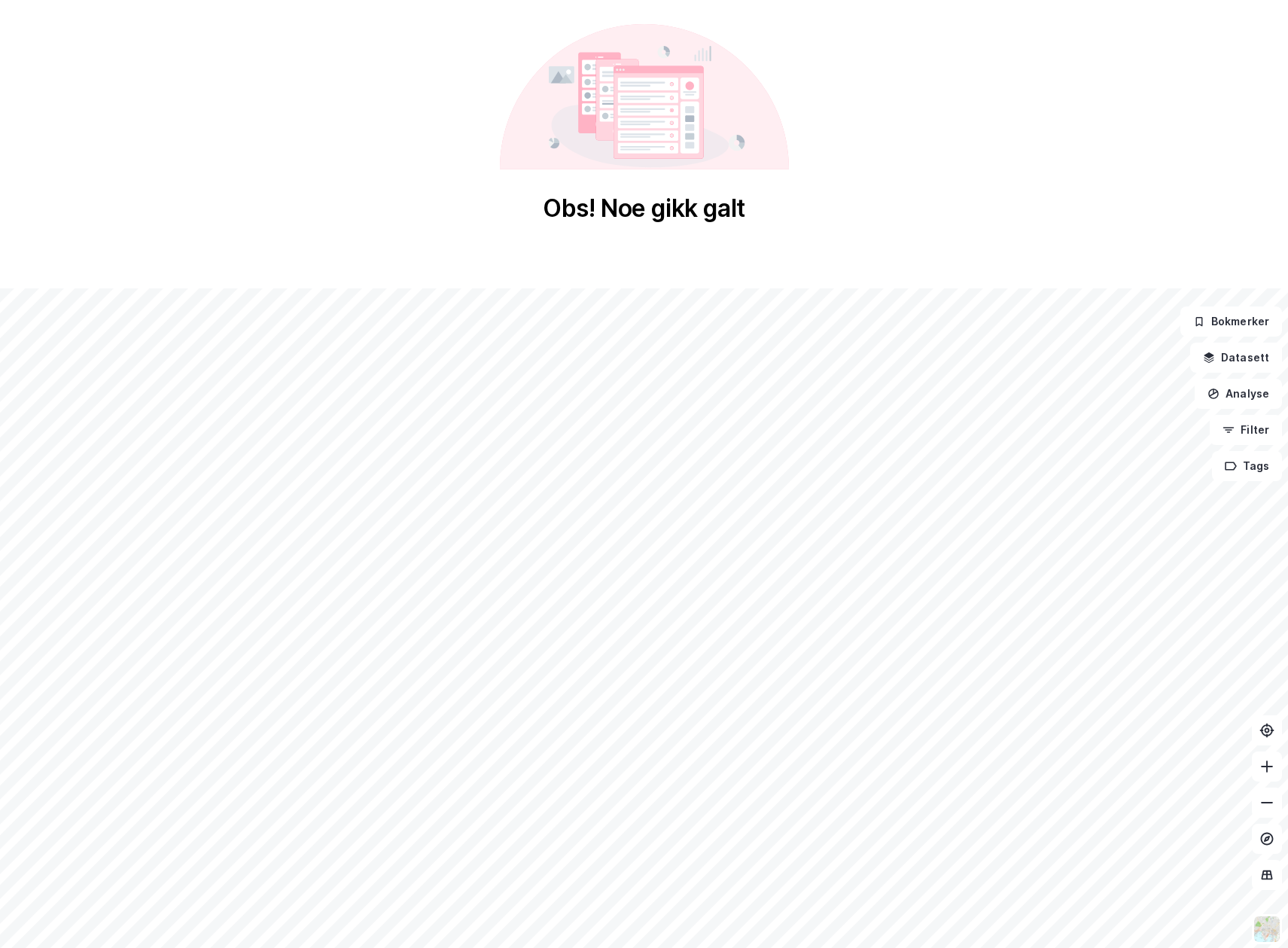
click at [676, 232] on div "Obs! Noe gikk galt" at bounding box center [644, 123] width 1288 height 247
click at [689, 187] on div "Obs! Noe gikk galt" at bounding box center [645, 123] width 290 height 200
drag, startPoint x: 689, startPoint y: 187, endPoint x: 666, endPoint y: 250, distance: 67.1
click at [666, 250] on div "Obs! Noe gikk galt © Mapbox © OpenStreetMap Improve this map © Maxar Bokmerker …" at bounding box center [644, 598] width 1288 height 1195
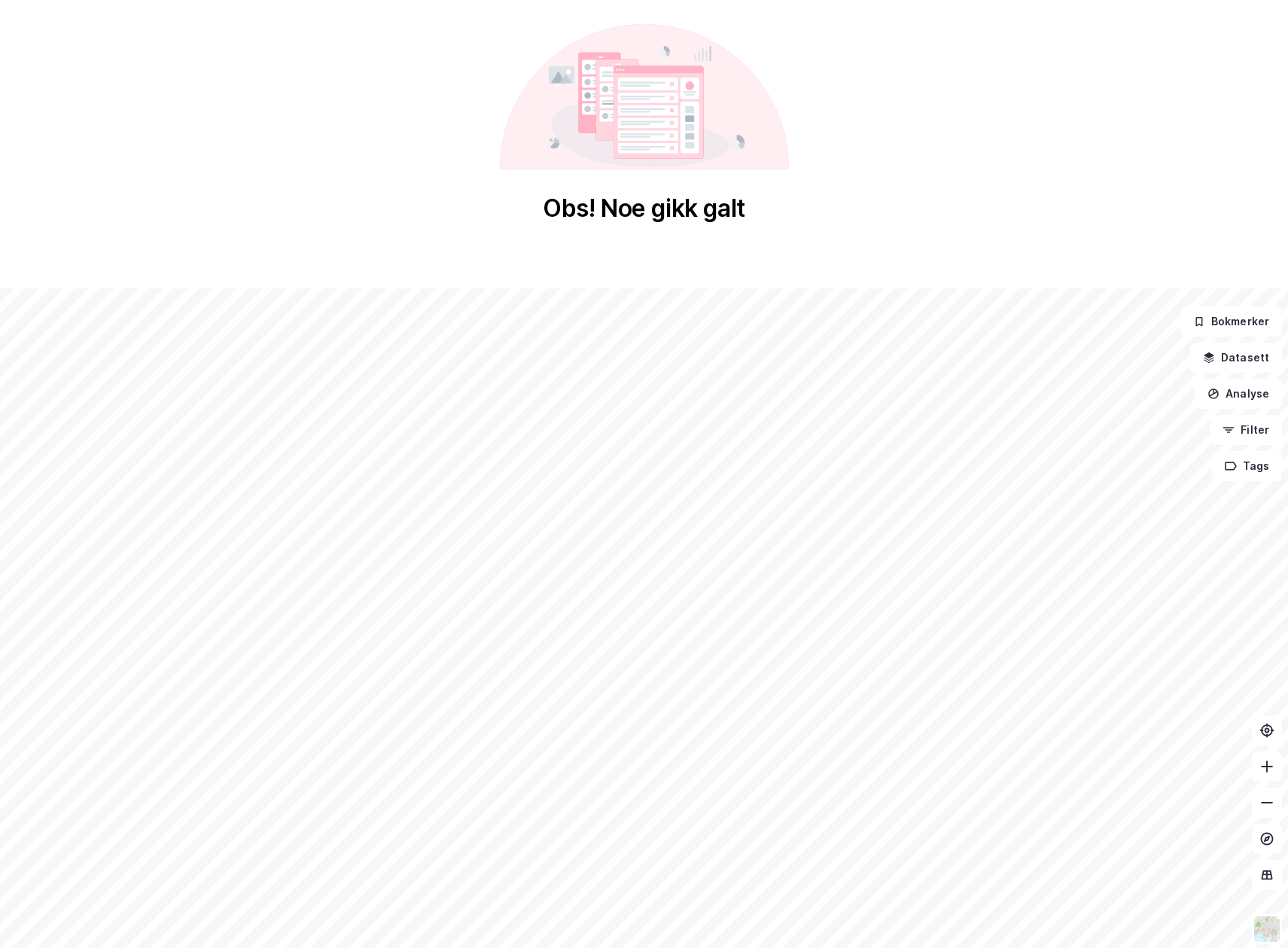
click at [246, 247] on div "Obs! Noe gikk galt © Mapbox © OpenStreetMap Improve this map © Maxar Bokmerker …" at bounding box center [644, 598] width 1288 height 1195
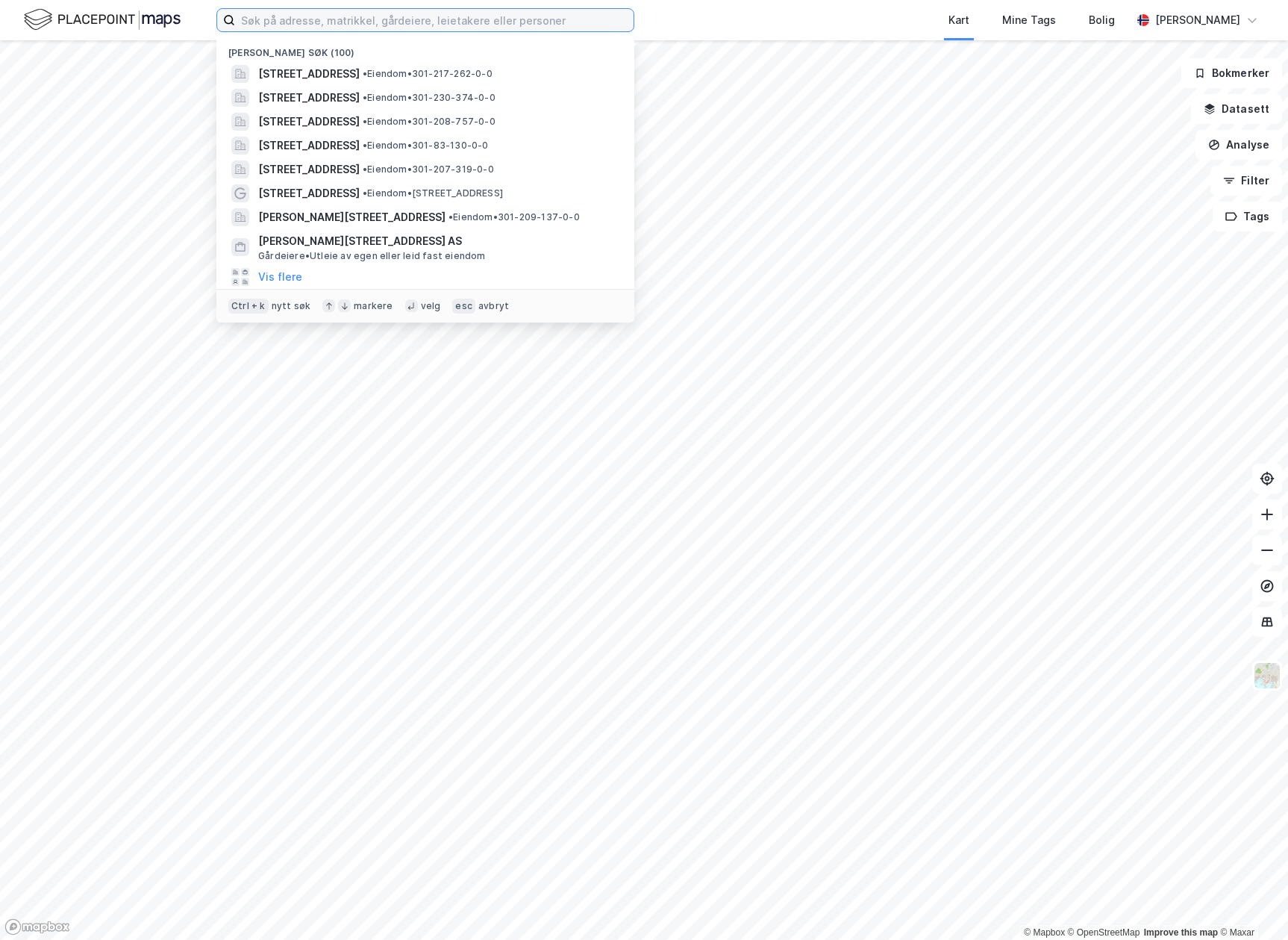
click at [377, 27] on input at bounding box center [434, 20] width 399 height 22
drag, startPoint x: 377, startPoint y: 72, endPoint x: 331, endPoint y: 24, distance: 66.5
click at [331, 24] on input at bounding box center [434, 20] width 399 height 22
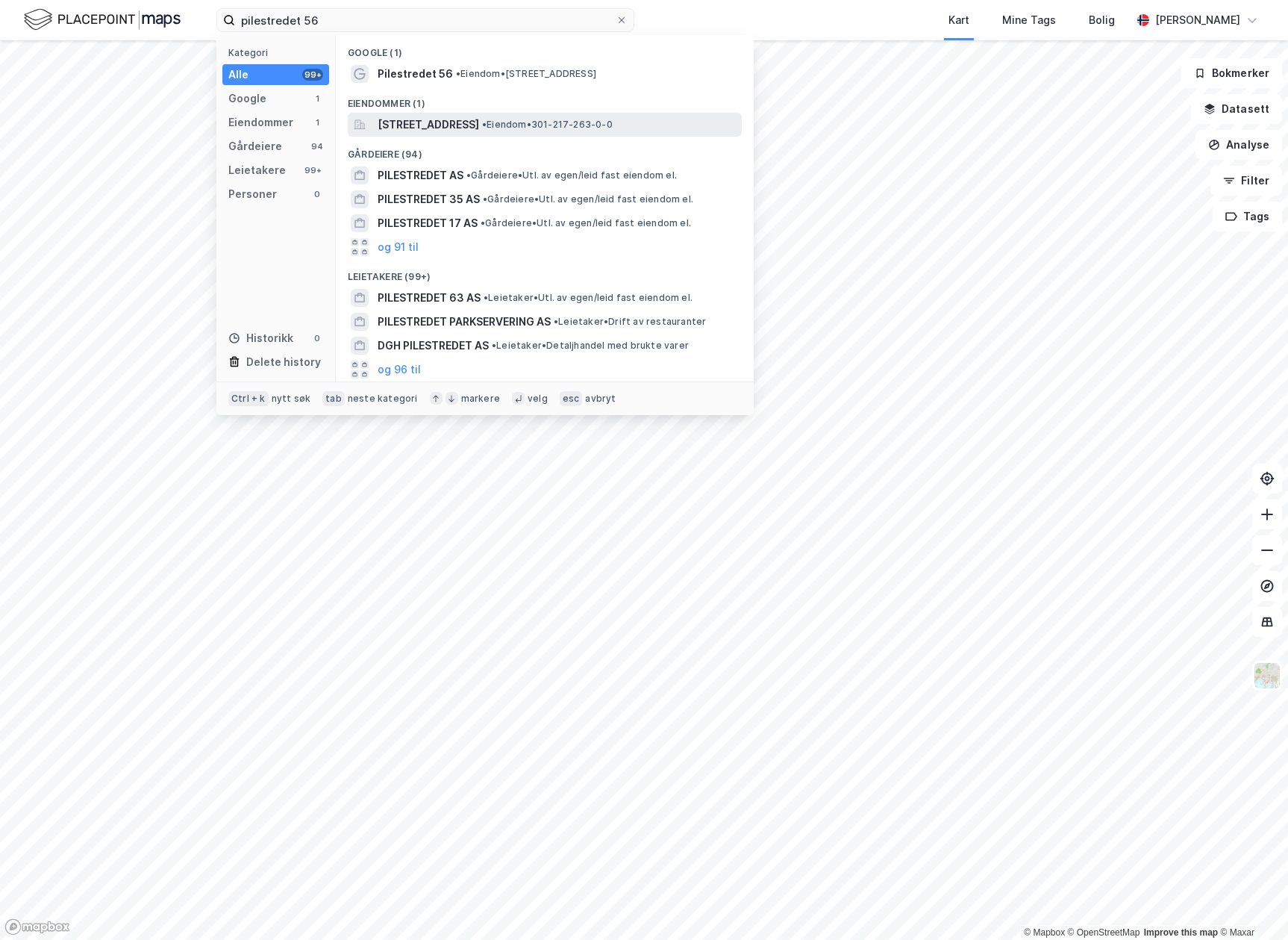
click at [461, 122] on span "[STREET_ADDRESS]" at bounding box center [428, 125] width 101 height 18
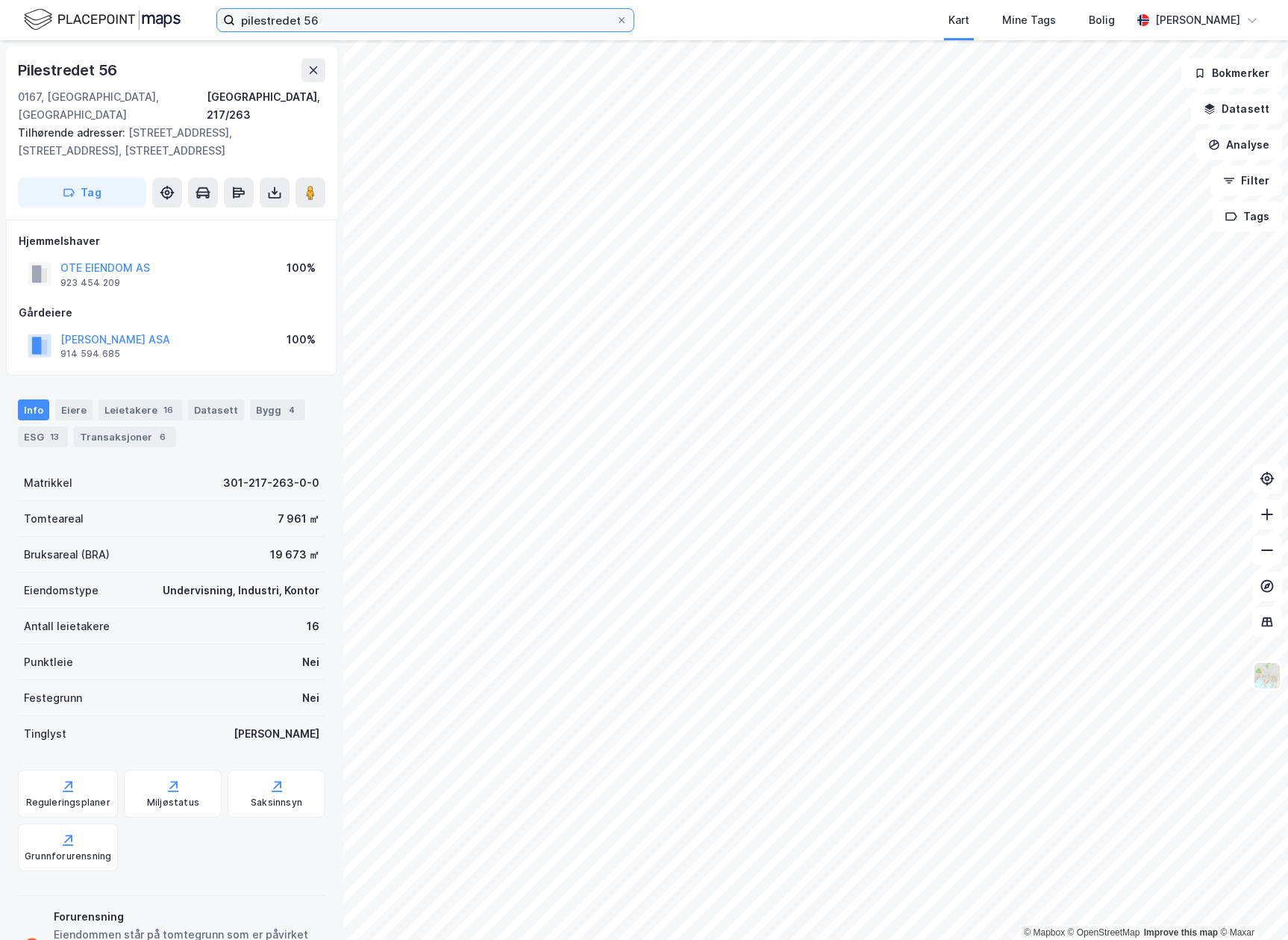
click at [326, 21] on input "pilestredet 56" at bounding box center [425, 20] width 381 height 22
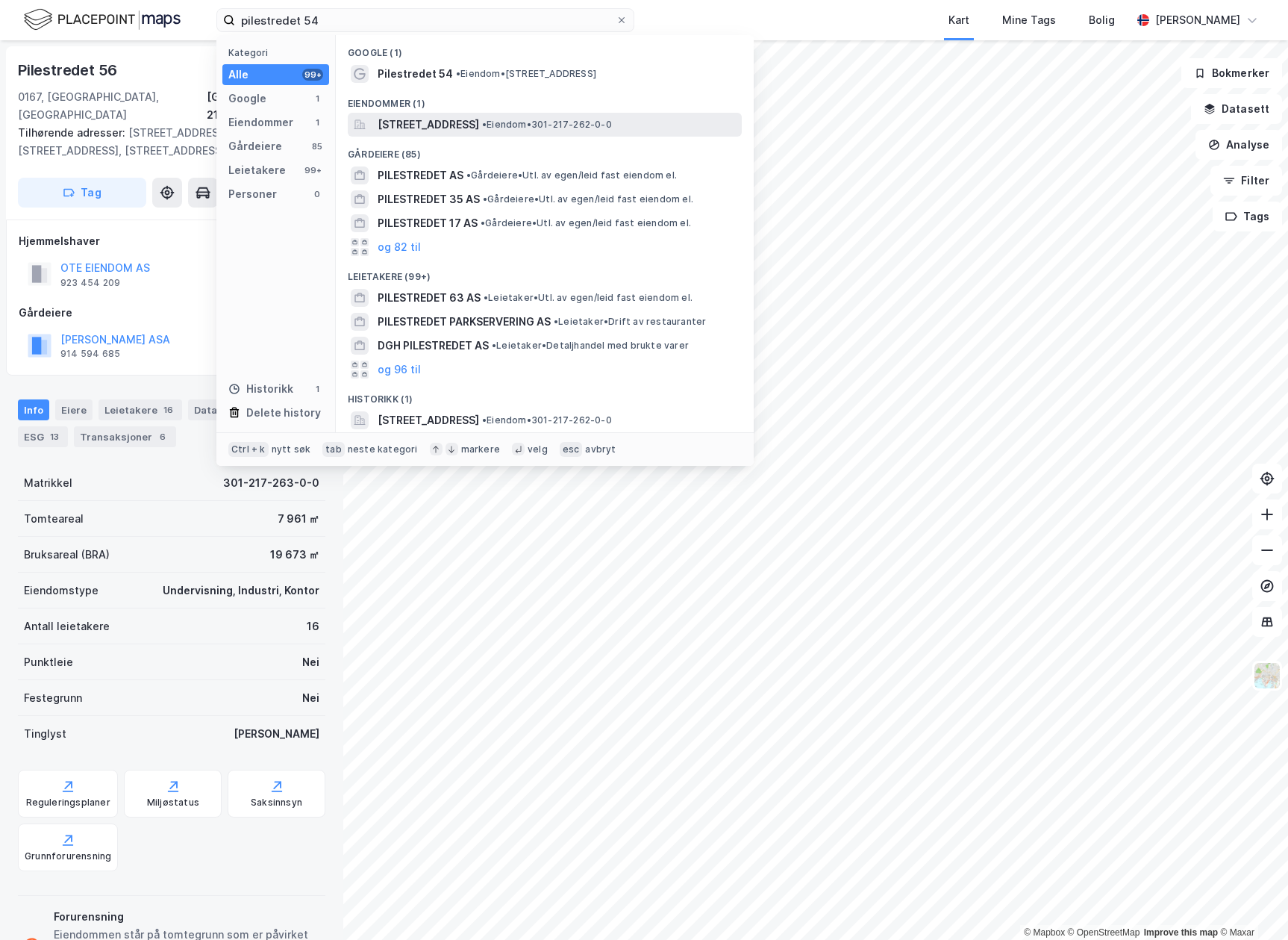
click at [479, 127] on span "[STREET_ADDRESS]" at bounding box center [428, 125] width 101 height 18
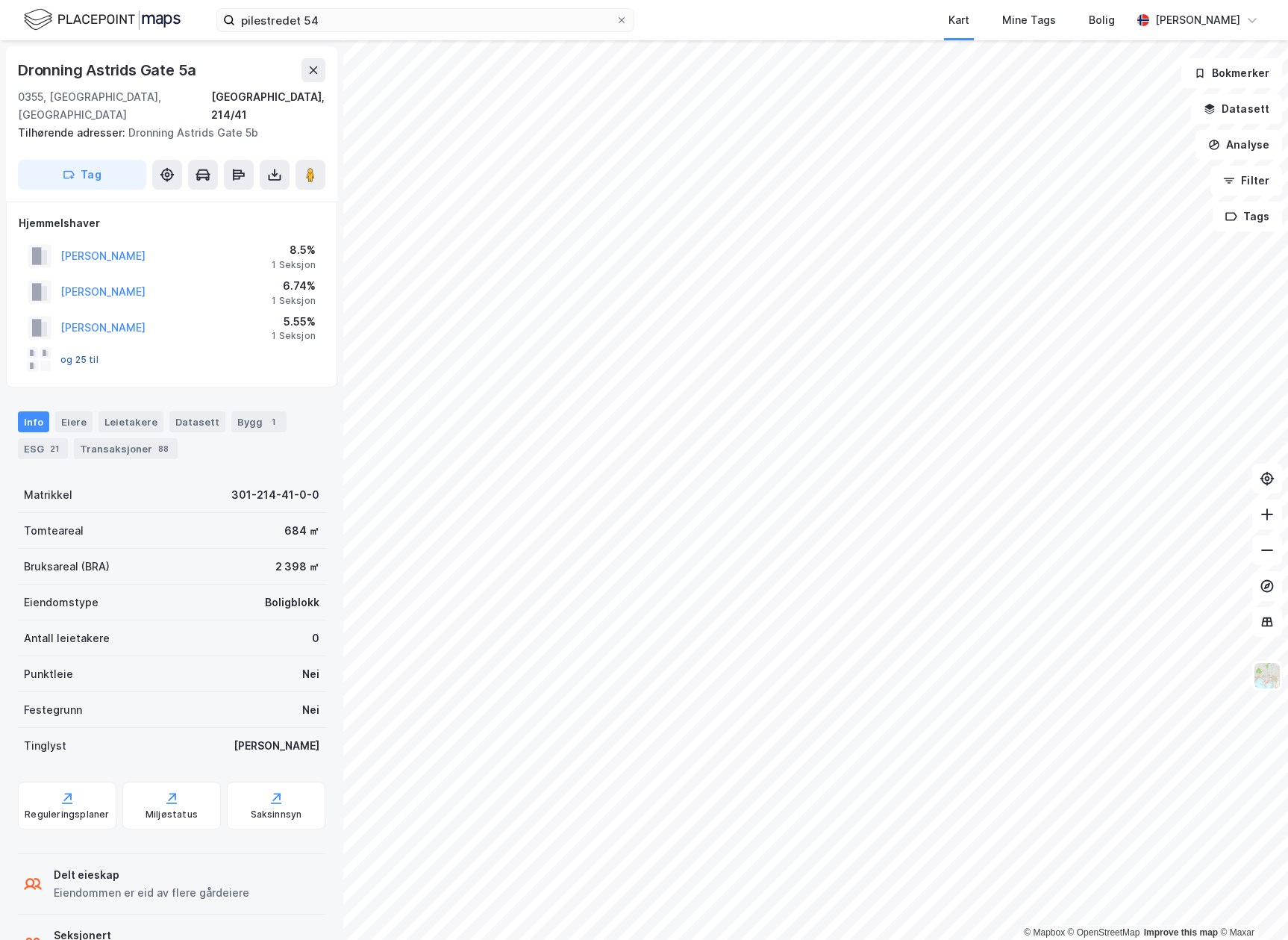
click at [0, 0] on button "og 25 til" at bounding box center [0, 0] width 0 height 0
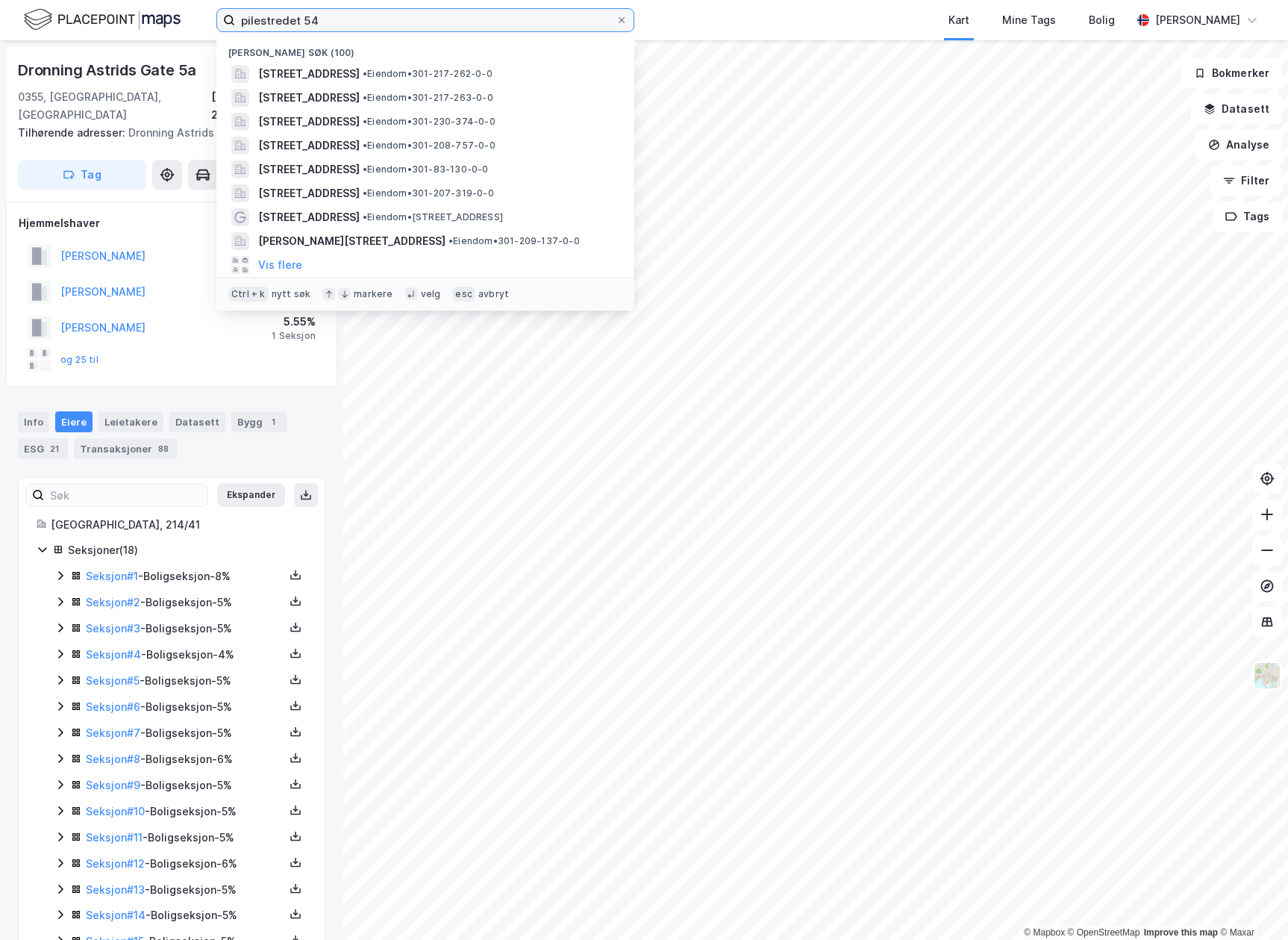
click at [357, 21] on input "pilestredet 54" at bounding box center [425, 20] width 381 height 22
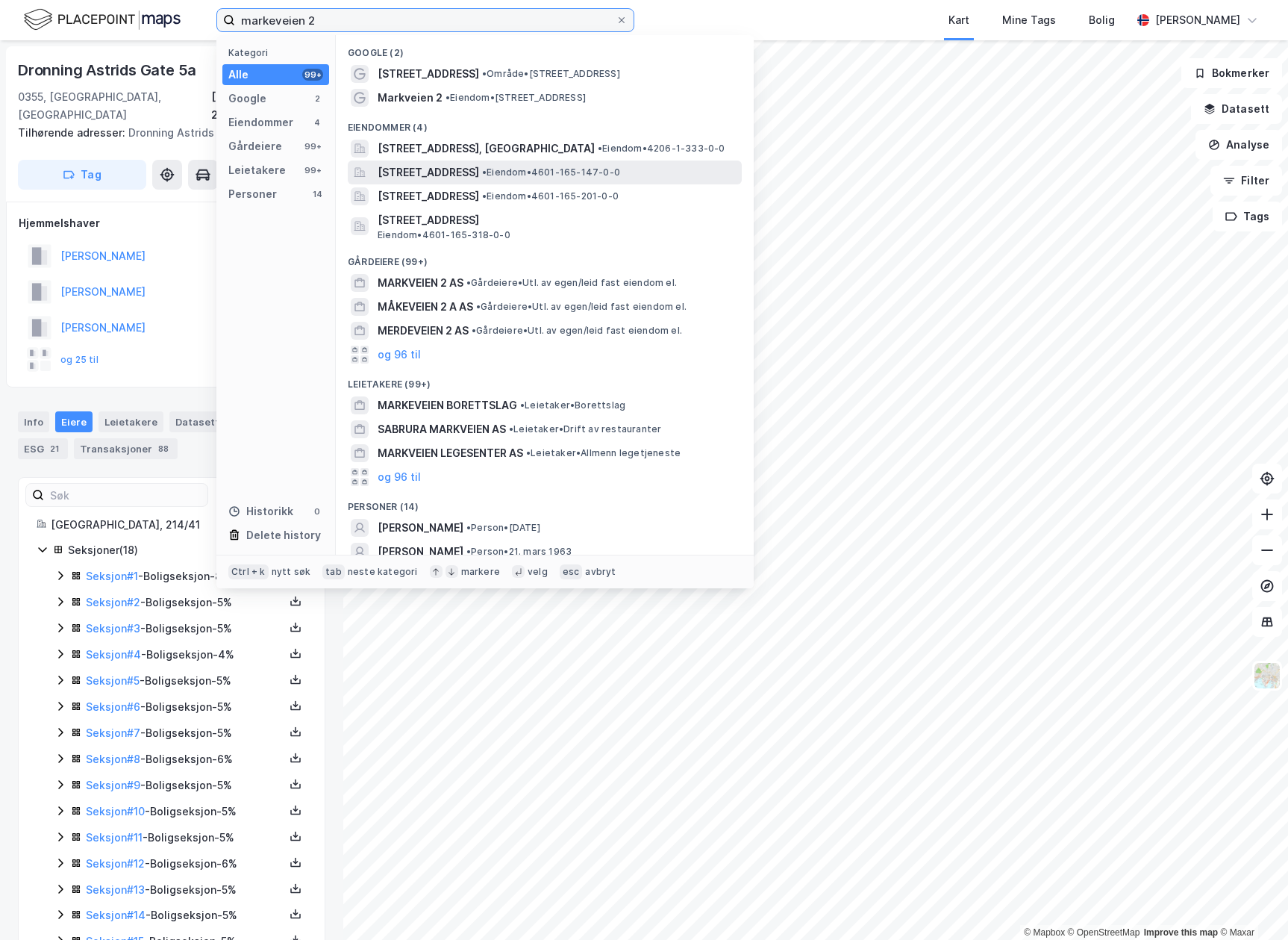
type input "markeveien 2"
click at [454, 165] on span "[STREET_ADDRESS]" at bounding box center [428, 172] width 101 height 18
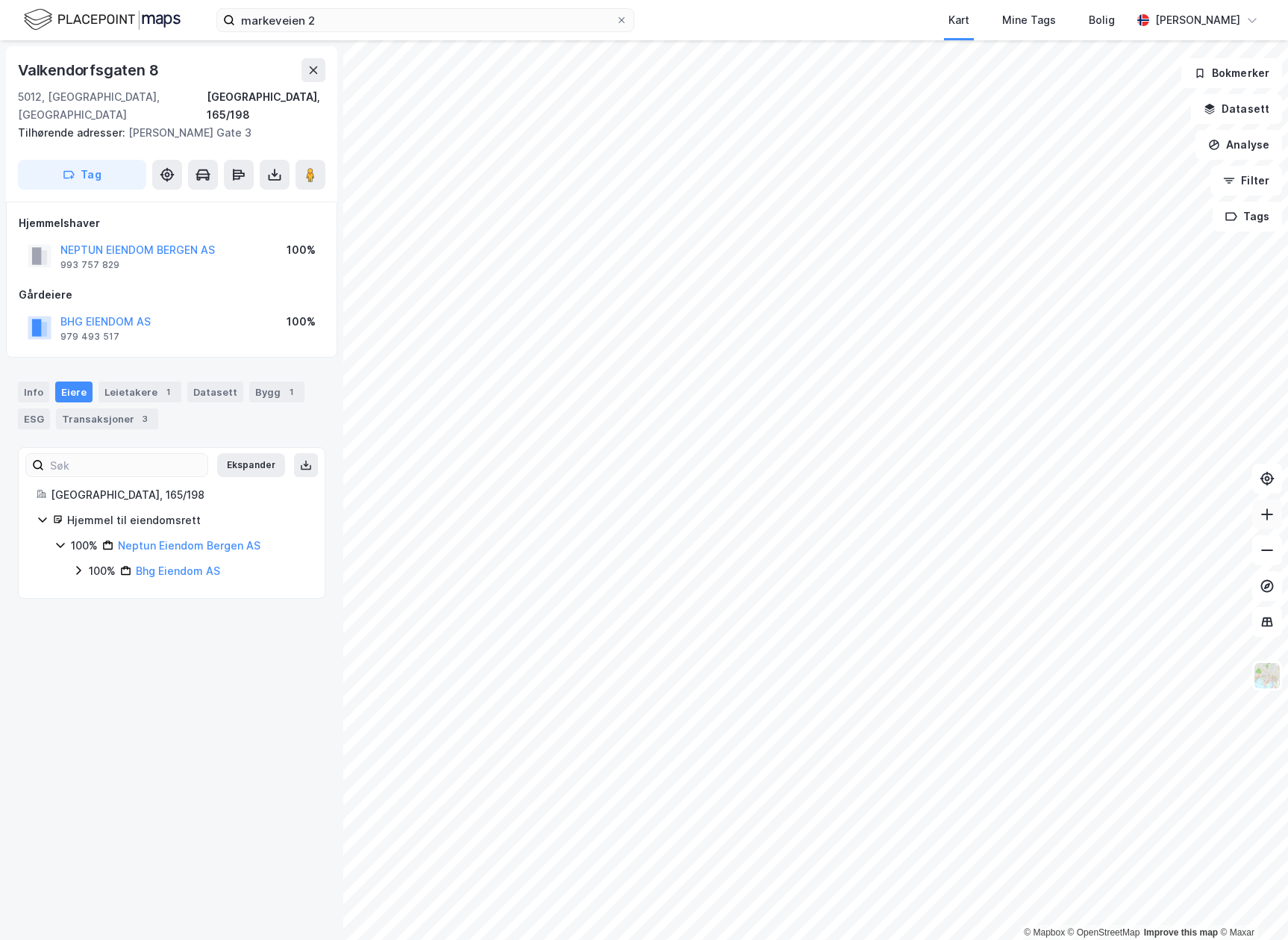
click at [1259, 510] on icon at bounding box center [1267, 514] width 15 height 15
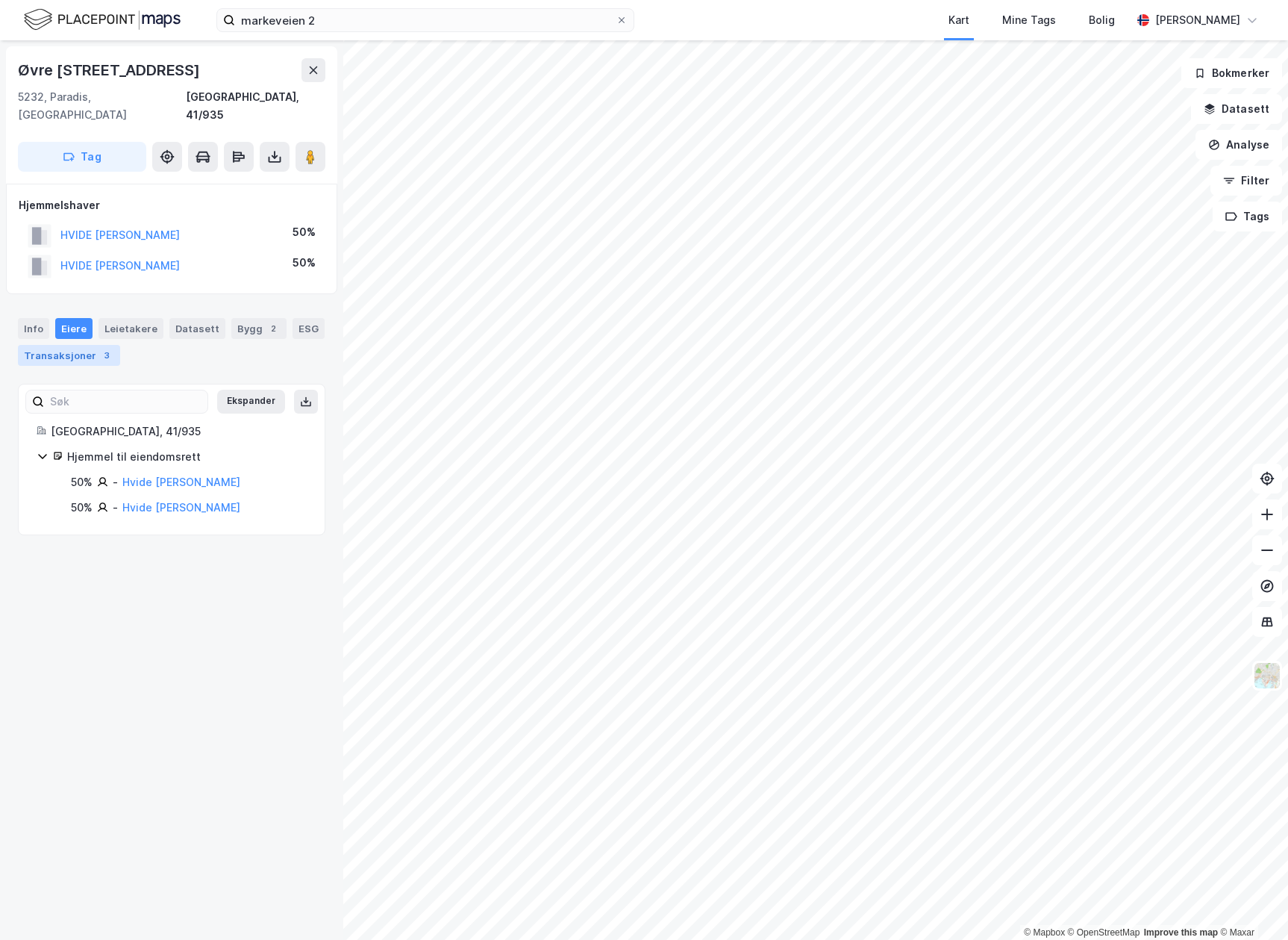
click at [61, 345] on div "Transaksjoner 3" at bounding box center [68, 355] width 102 height 21
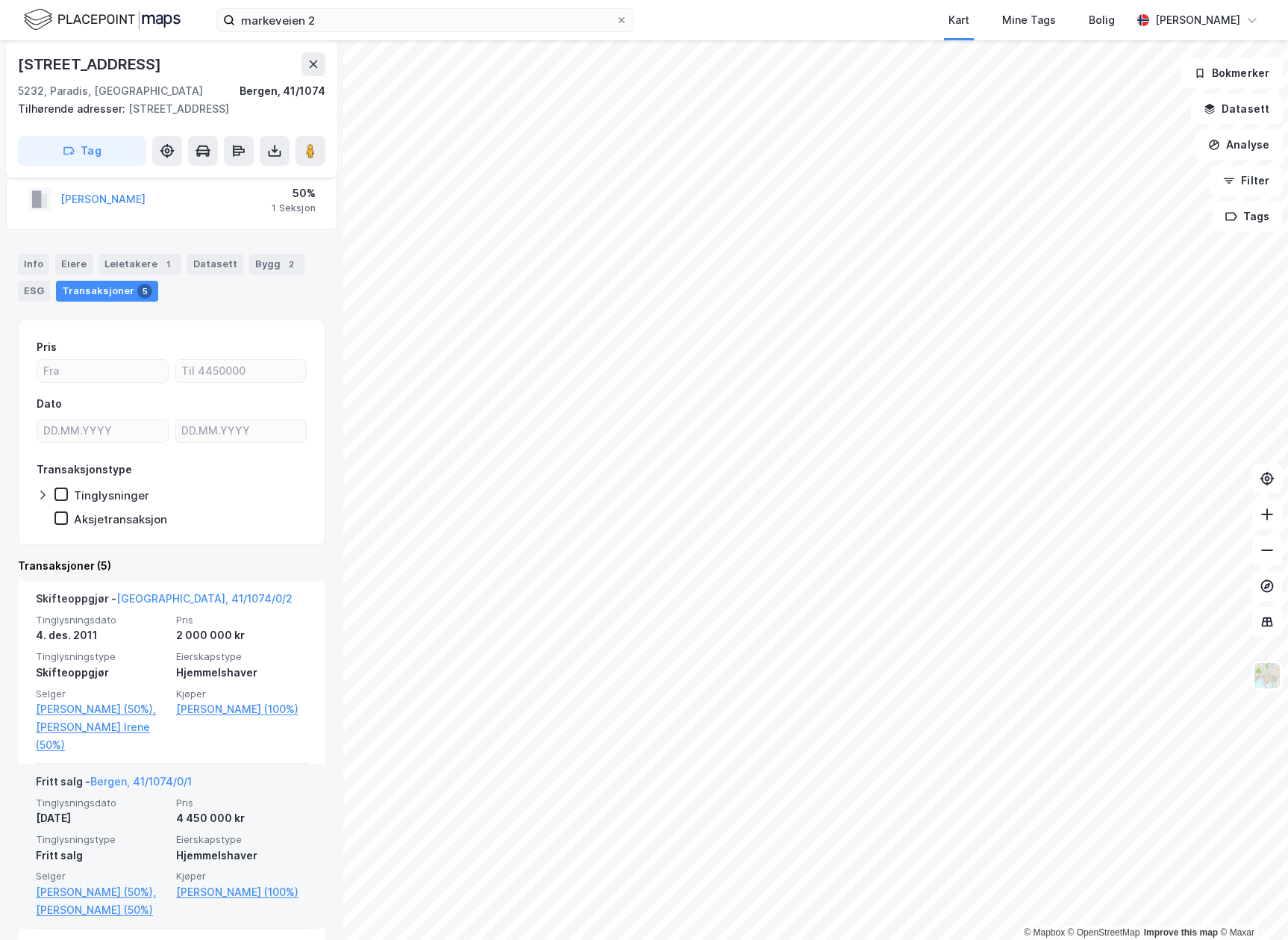
scroll to position [149, 0]
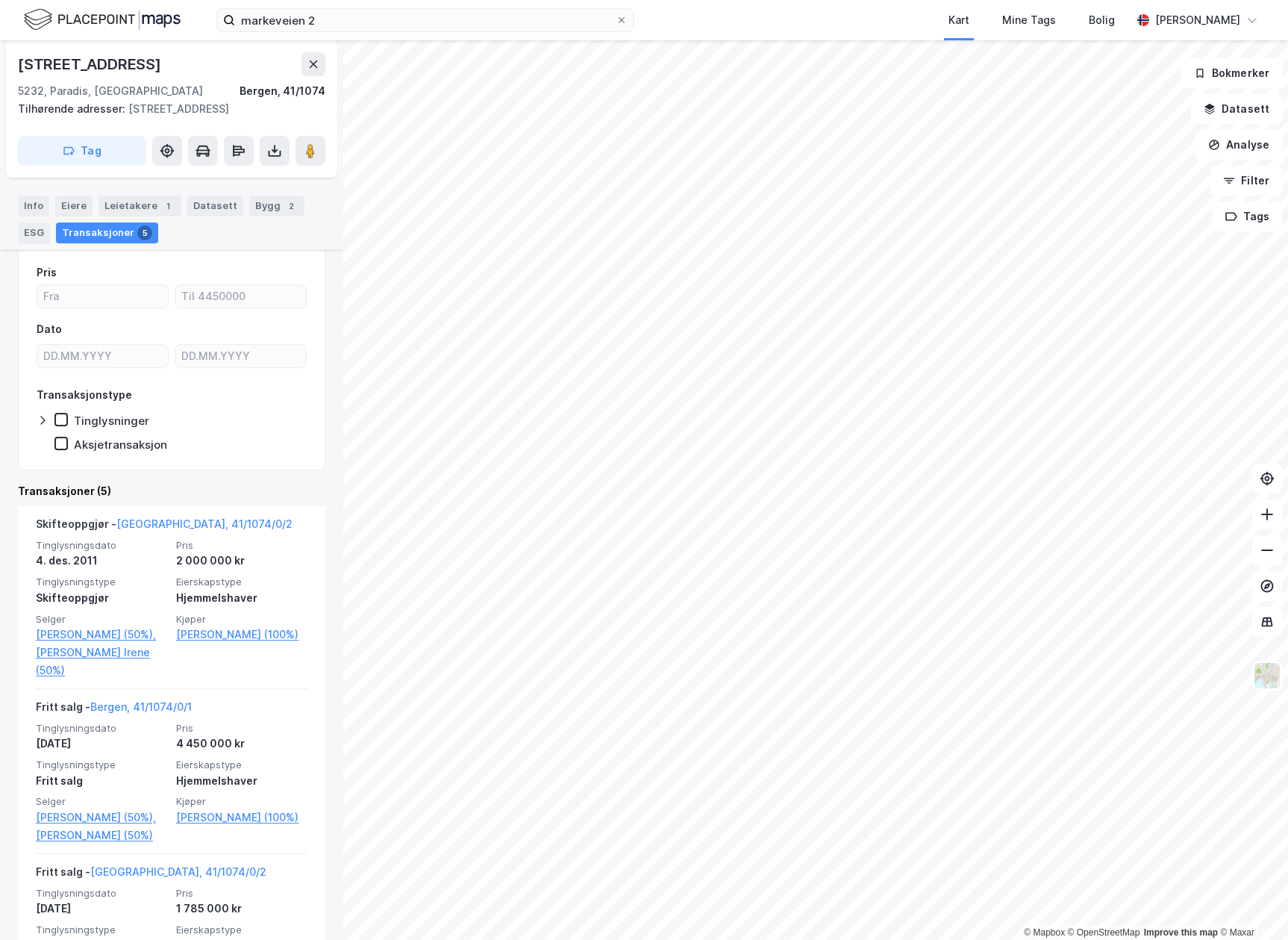
click at [730, 939] on html "markeveien 2 Kart Mine Tags Bolig [PERSON_NAME] © Mapbox © OpenStreetMap Improv…" at bounding box center [644, 470] width 1288 height 940
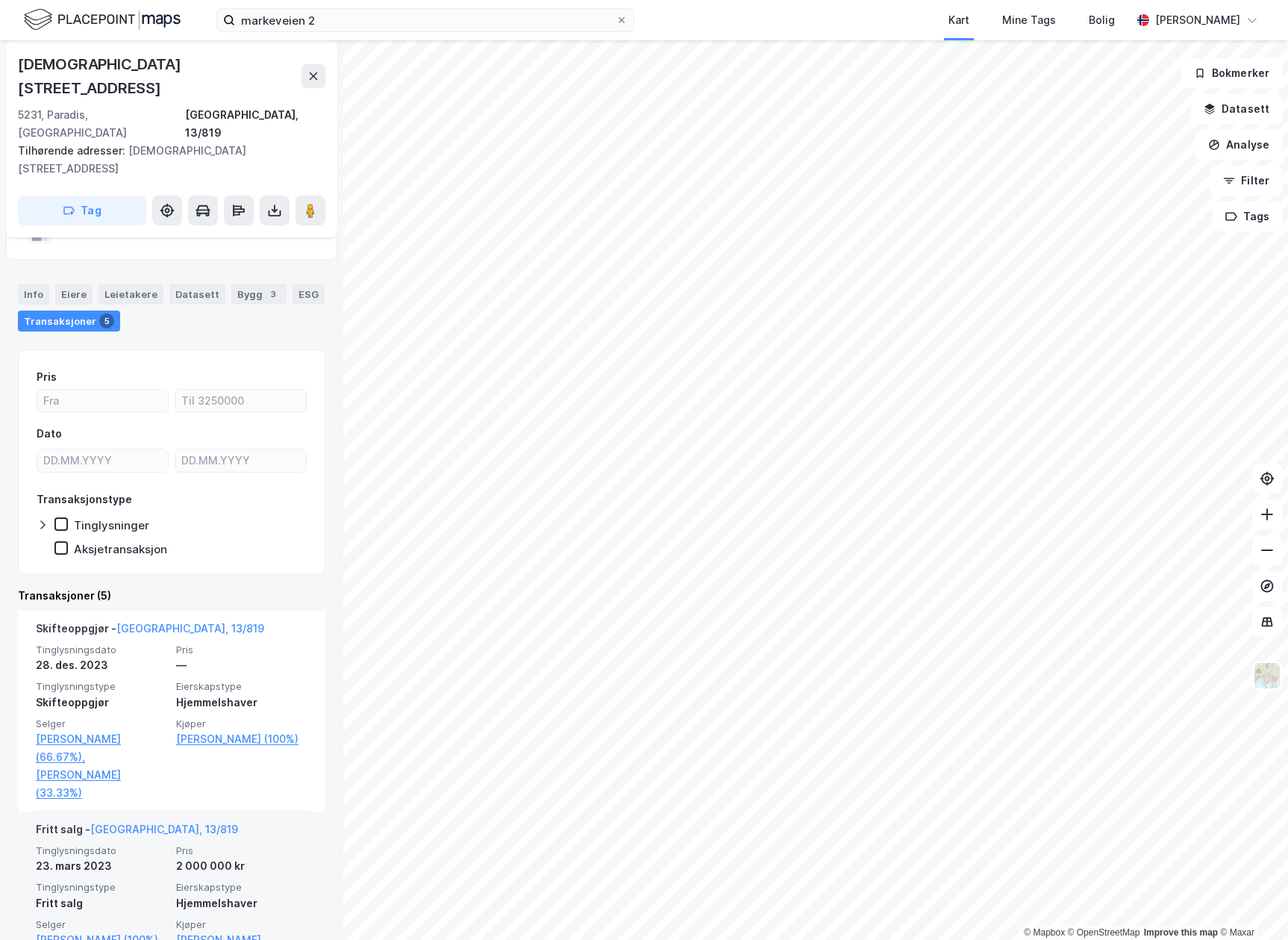
scroll to position [75, 0]
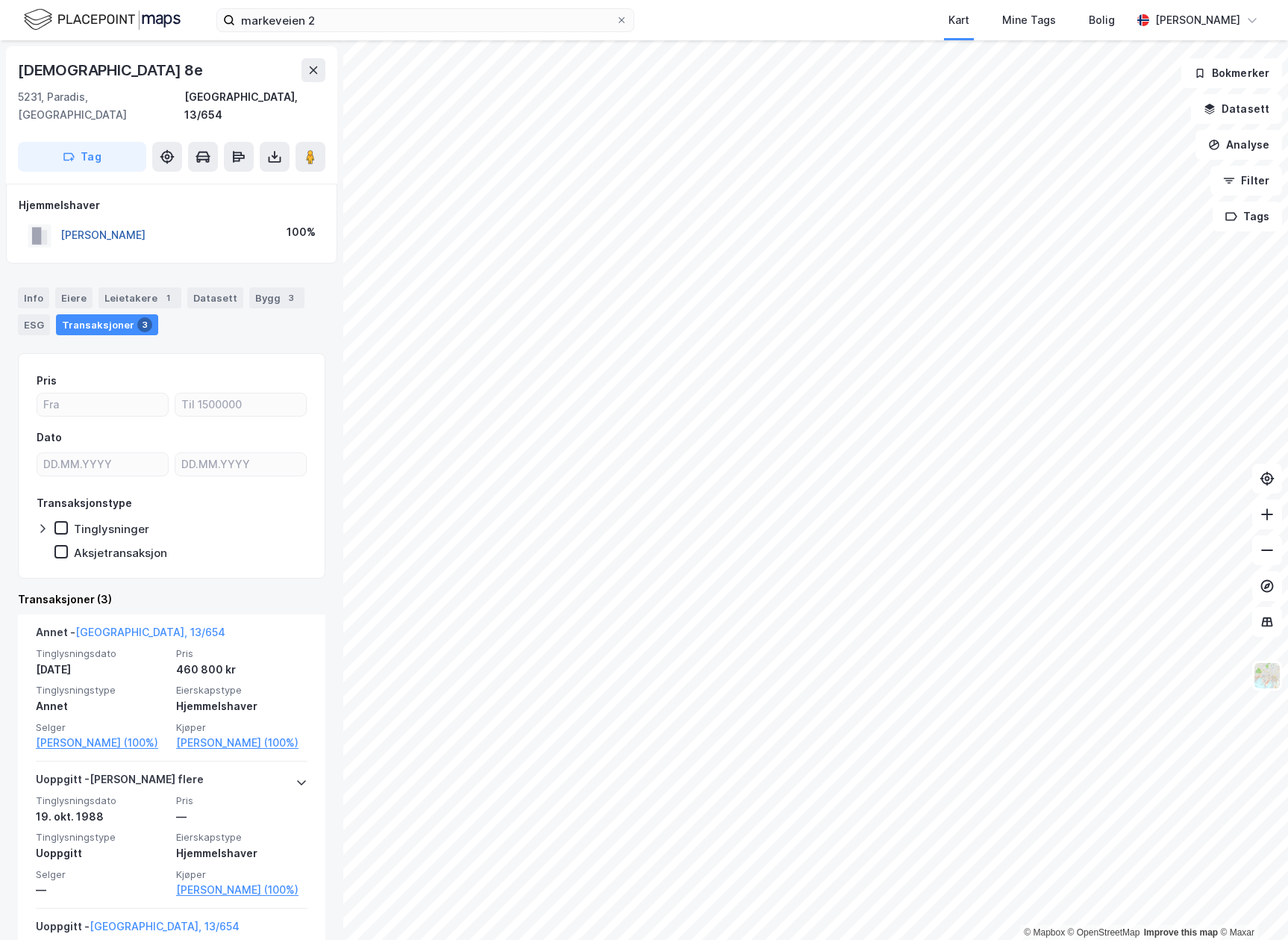
click at [0, 0] on button "[PERSON_NAME]" at bounding box center [0, 0] width 0 height 0
click at [1265, 562] on button at bounding box center [1267, 549] width 30 height 30
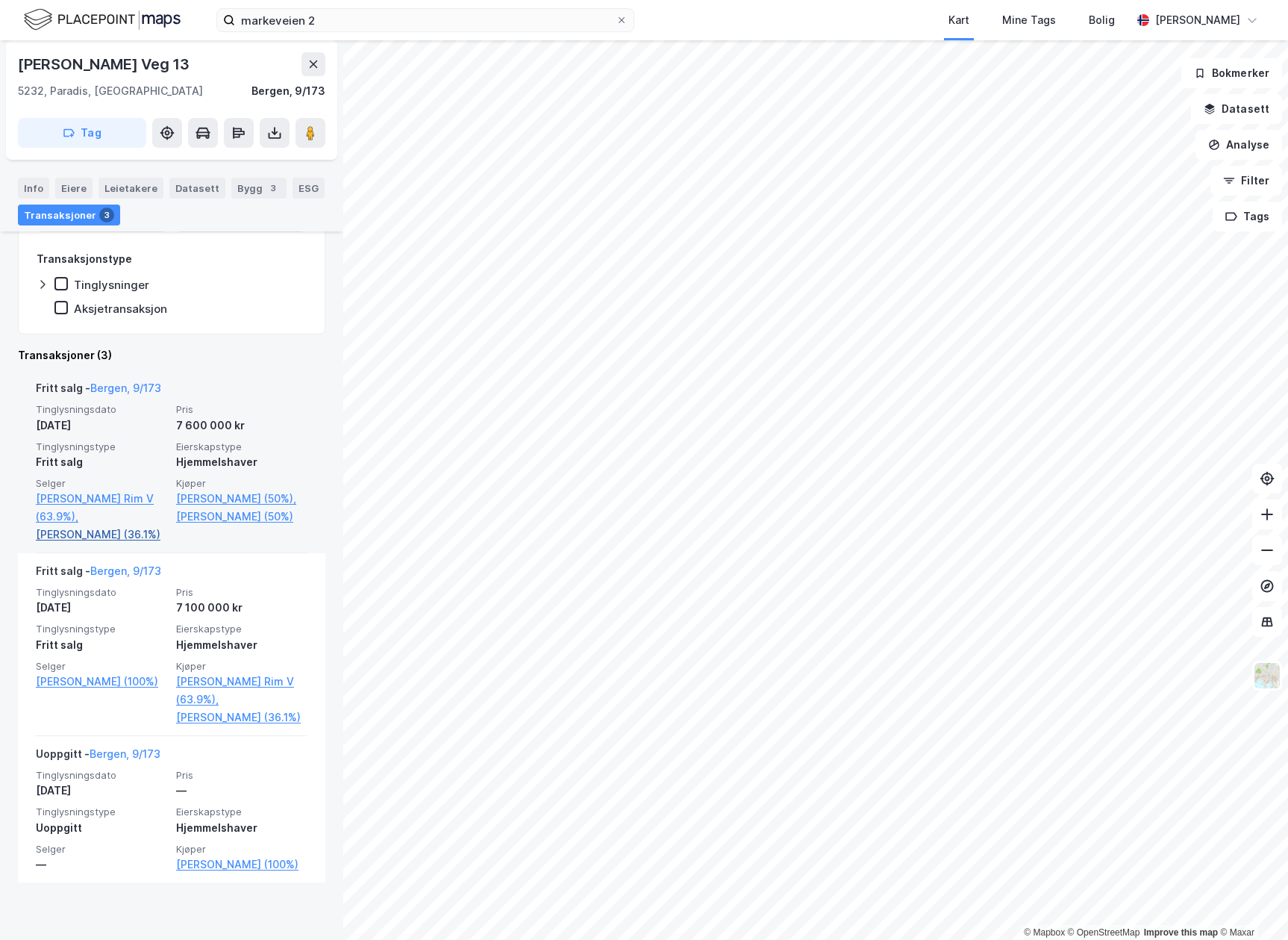
scroll to position [271, 0]
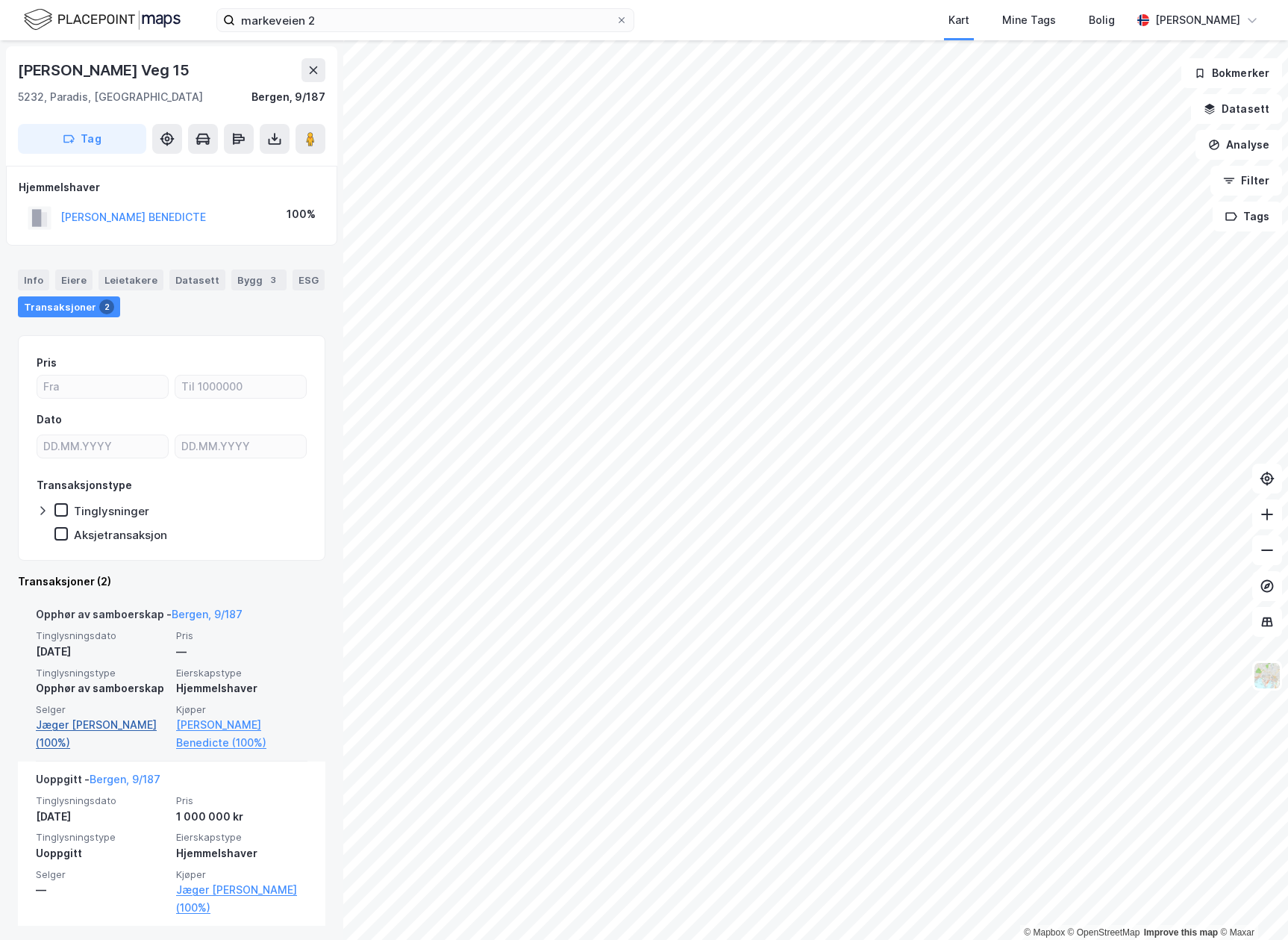
click at [94, 726] on link "Jæger [PERSON_NAME] (100%)" at bounding box center [101, 734] width 131 height 36
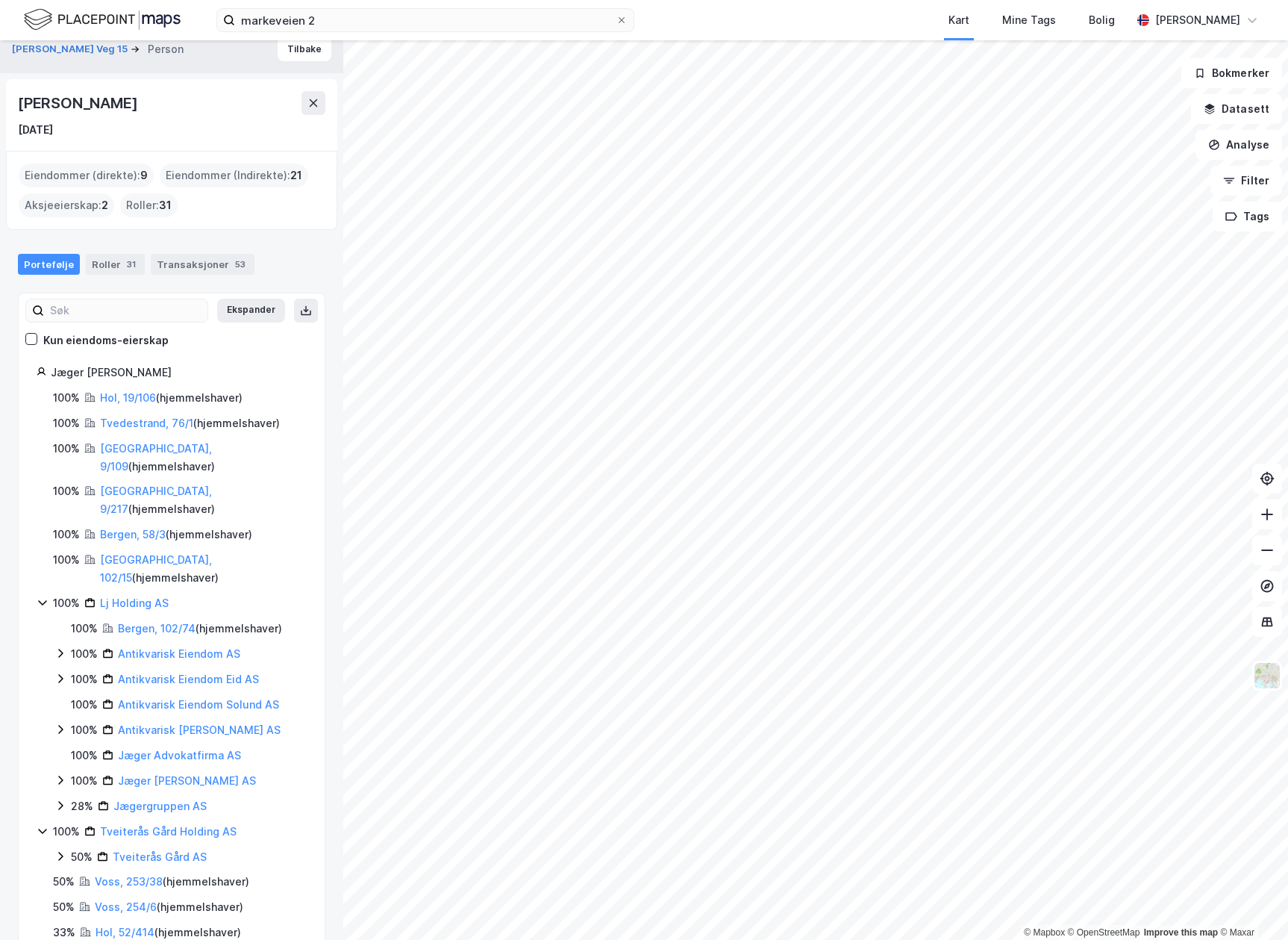
scroll to position [17, 0]
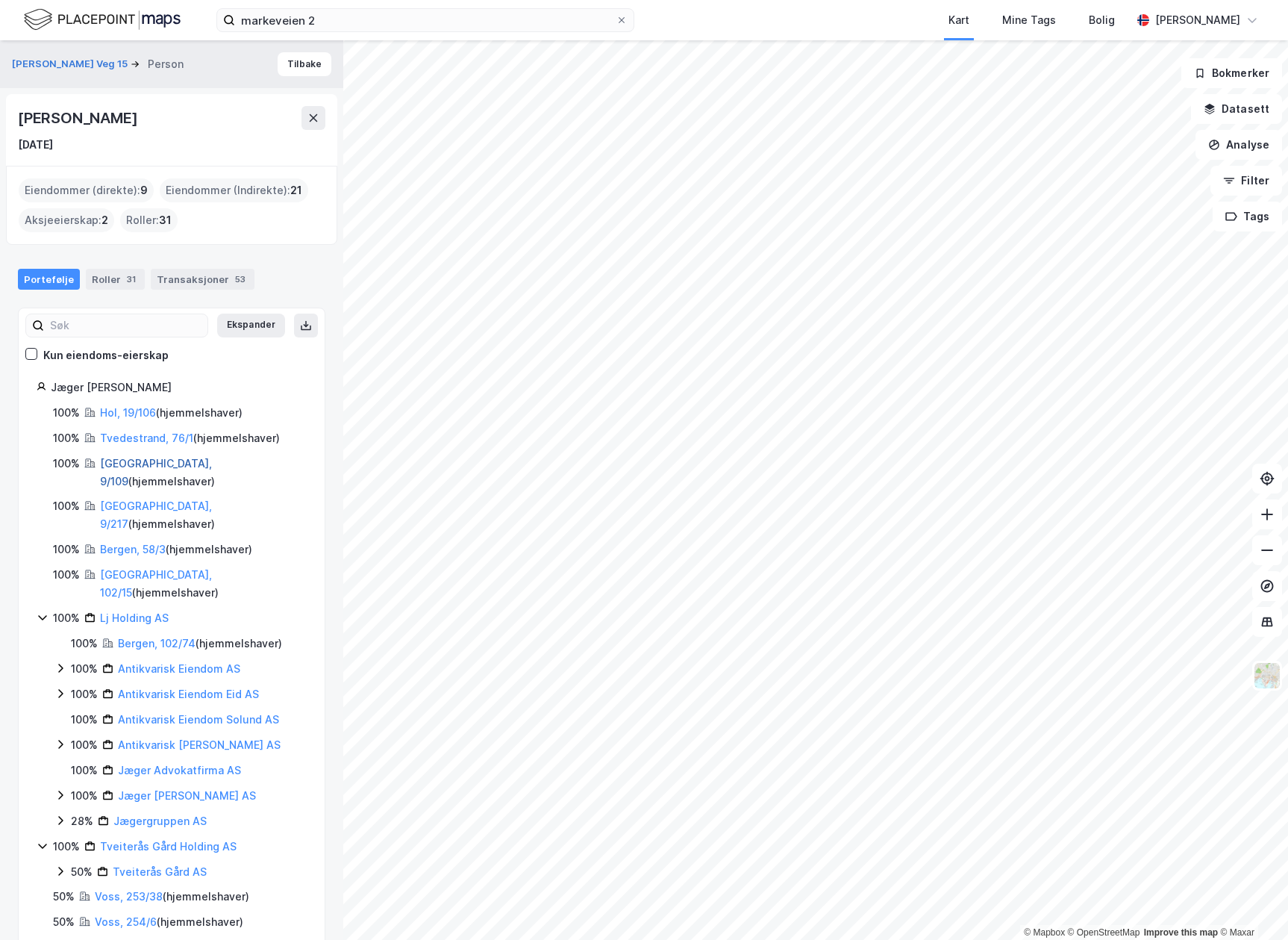
click at [125, 461] on link "[GEOGRAPHIC_DATA], 9/109" at bounding box center [156, 472] width 112 height 31
click at [132, 499] on link "[GEOGRAPHIC_DATA], 9/217" at bounding box center [156, 514] width 112 height 31
click at [119, 499] on link "[GEOGRAPHIC_DATA], 9/217" at bounding box center [156, 514] width 112 height 31
click at [118, 543] on link "Bergen, 58/3" at bounding box center [133, 549] width 66 height 13
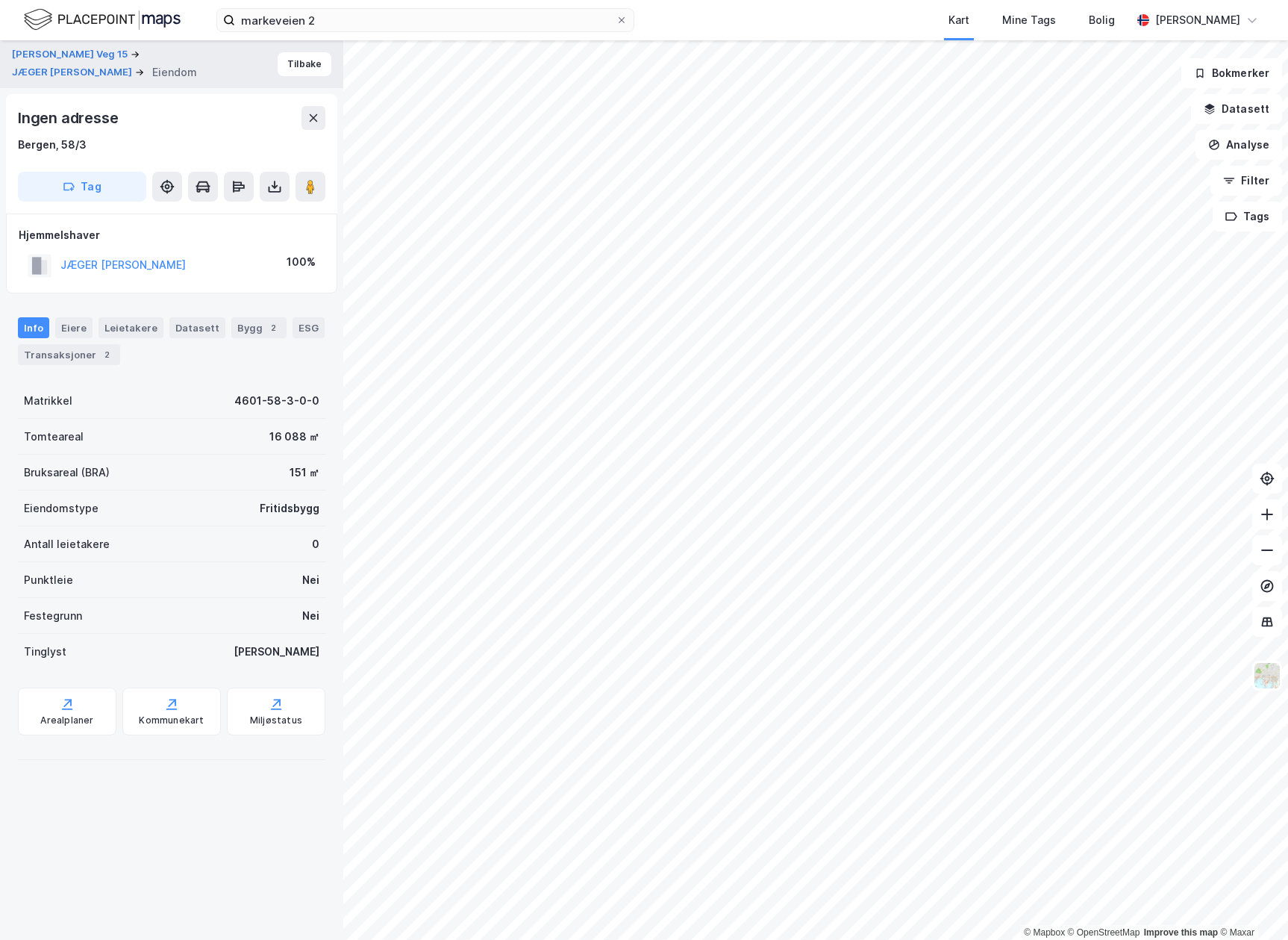
click at [60, 11] on img at bounding box center [102, 20] width 157 height 26
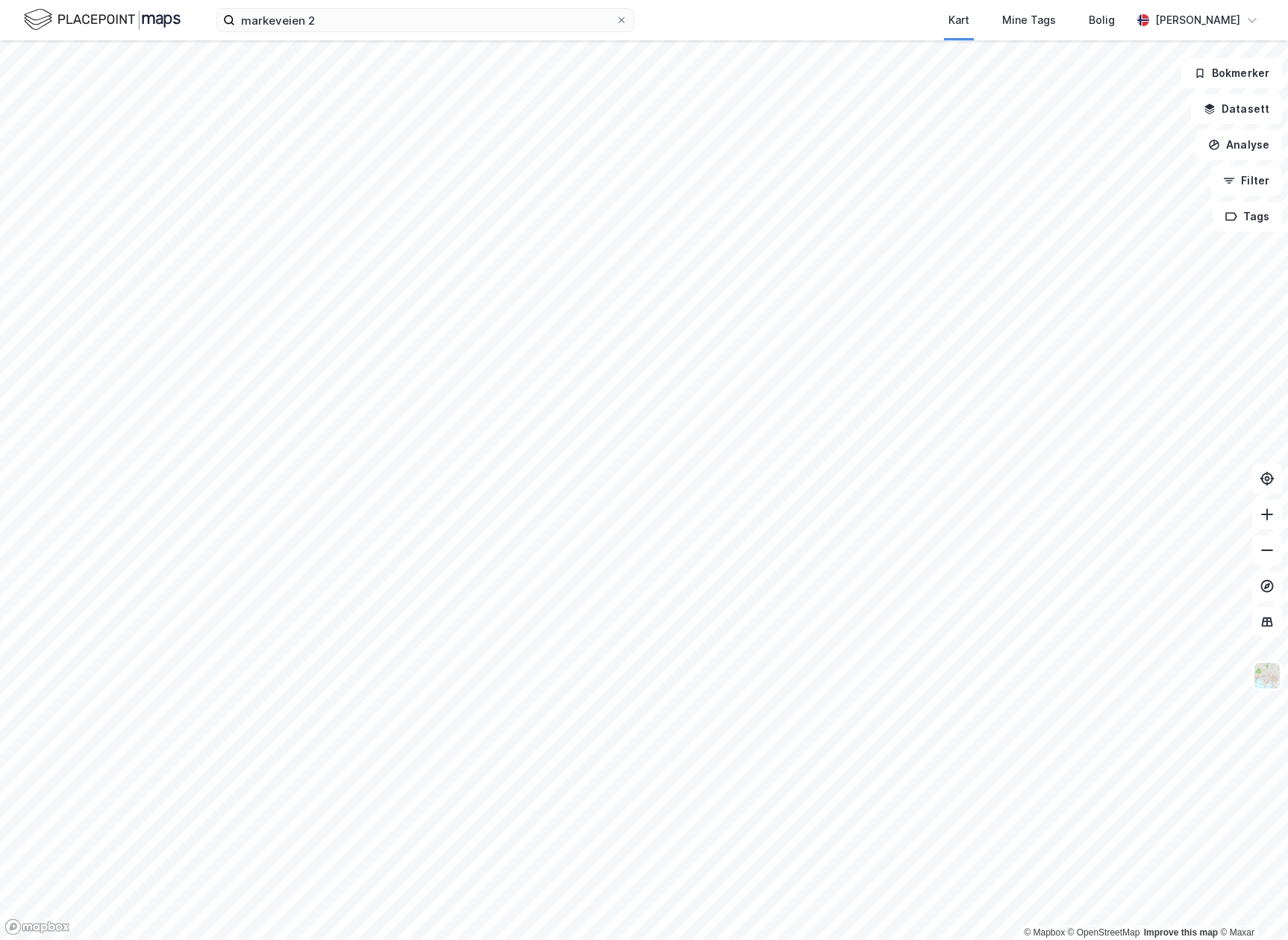
click at [337, 35] on div "markeveien 2 Kart Mine Tags Bolig [PERSON_NAME]" at bounding box center [644, 20] width 1288 height 40
click at [341, 25] on input "markeveien 2" at bounding box center [425, 20] width 381 height 22
